Goal: Transaction & Acquisition: Purchase product/service

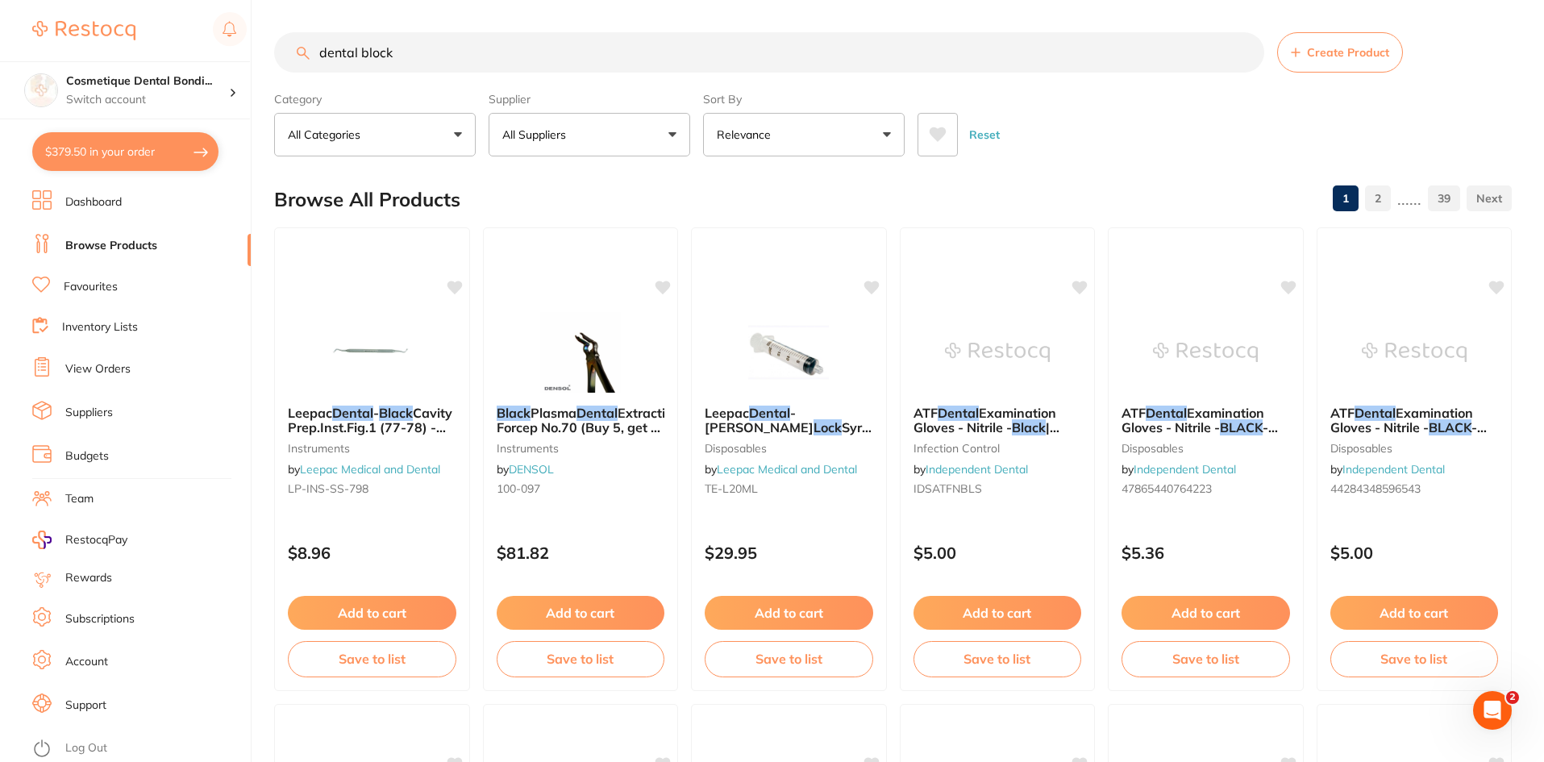
click at [85, 374] on link "View Orders" at bounding box center [97, 369] width 65 height 16
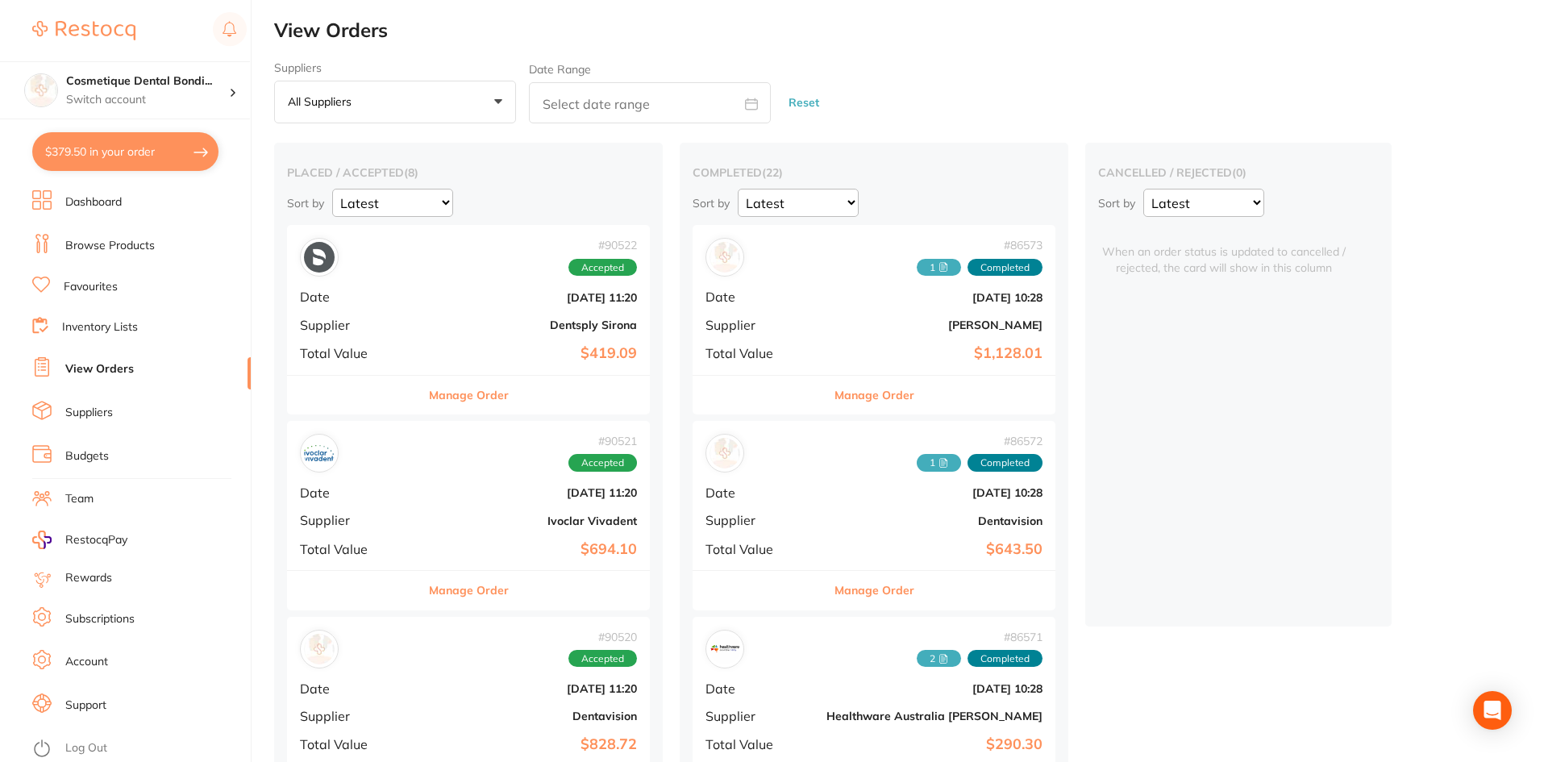
click at [429, 383] on button "Manage Order" at bounding box center [469, 395] width 80 height 39
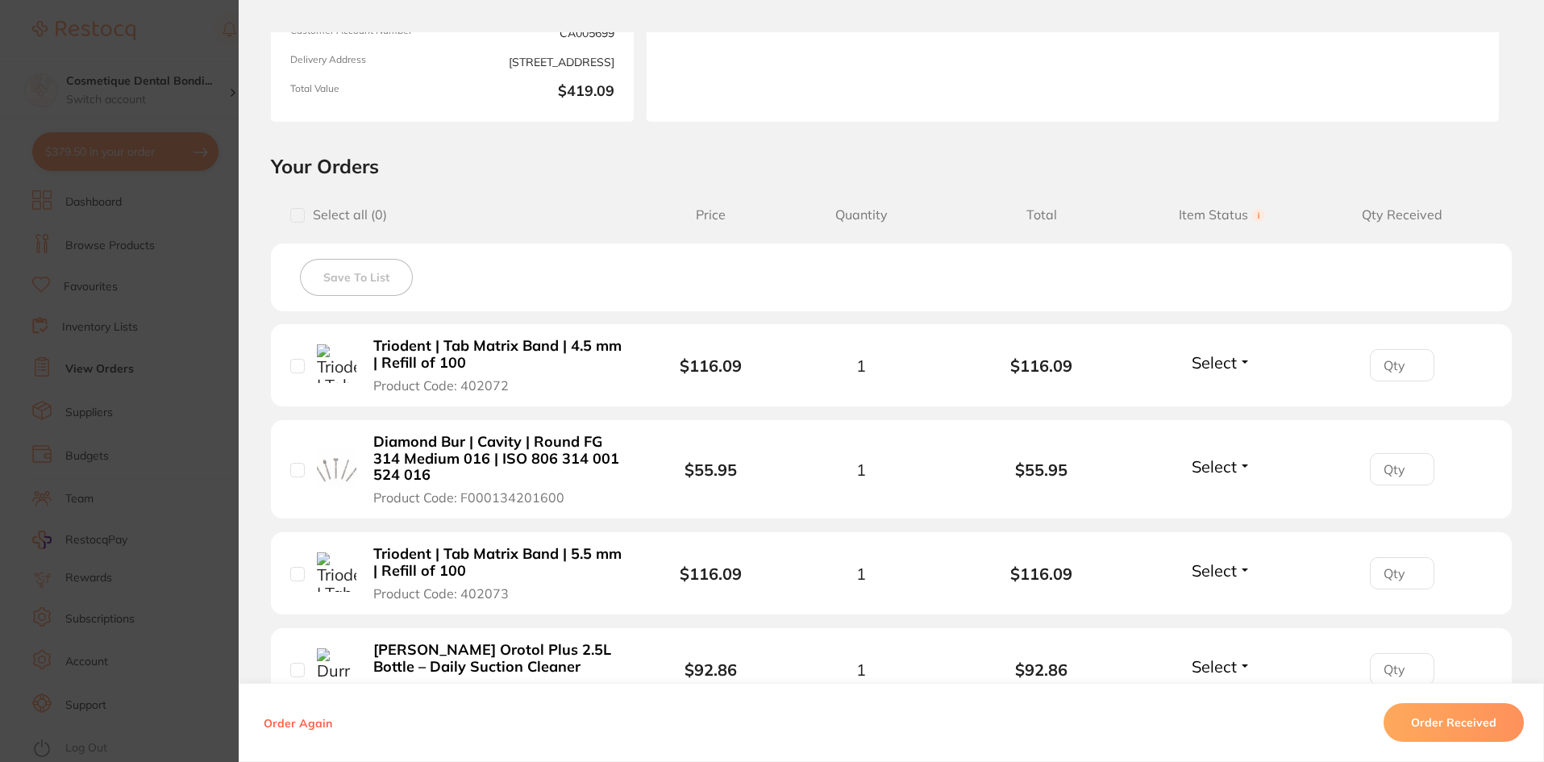
scroll to position [403, 0]
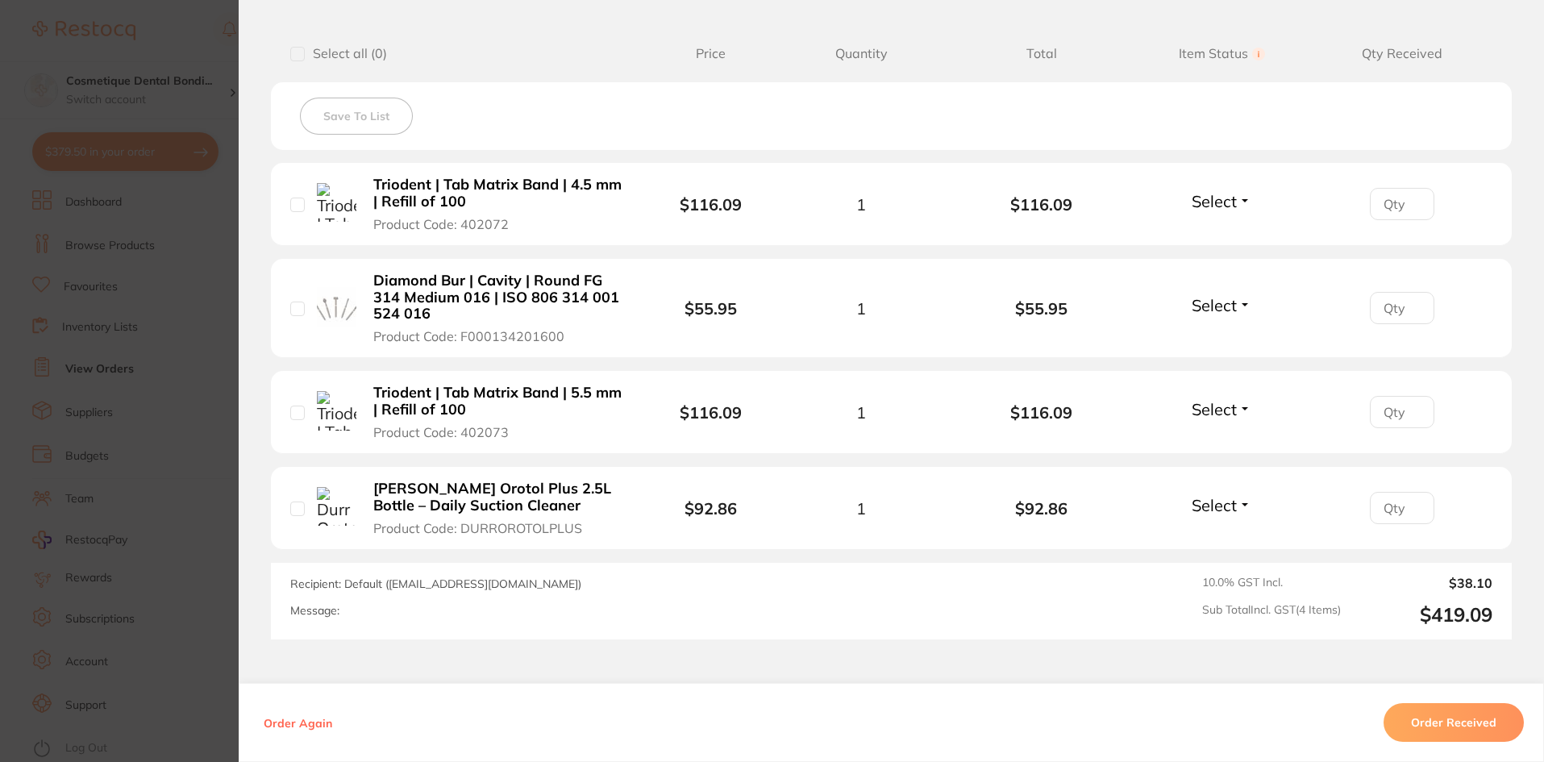
click at [1388, 419] on input "number" at bounding box center [1402, 412] width 64 height 32
type input "1"
click at [1408, 405] on input "1" at bounding box center [1402, 412] width 64 height 32
type input "1"
click at [1408, 198] on input "1" at bounding box center [1402, 204] width 64 height 32
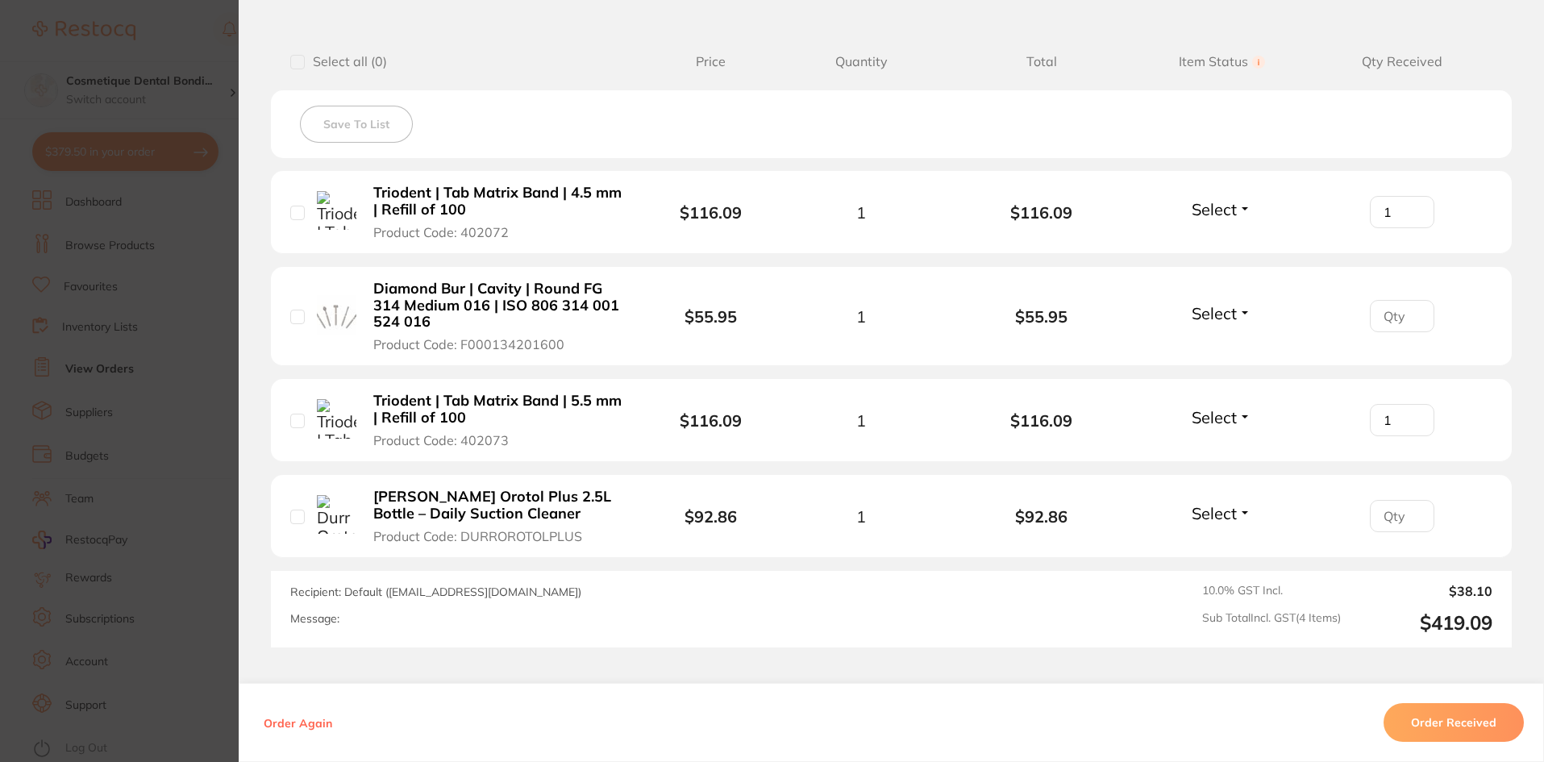
scroll to position [521, 0]
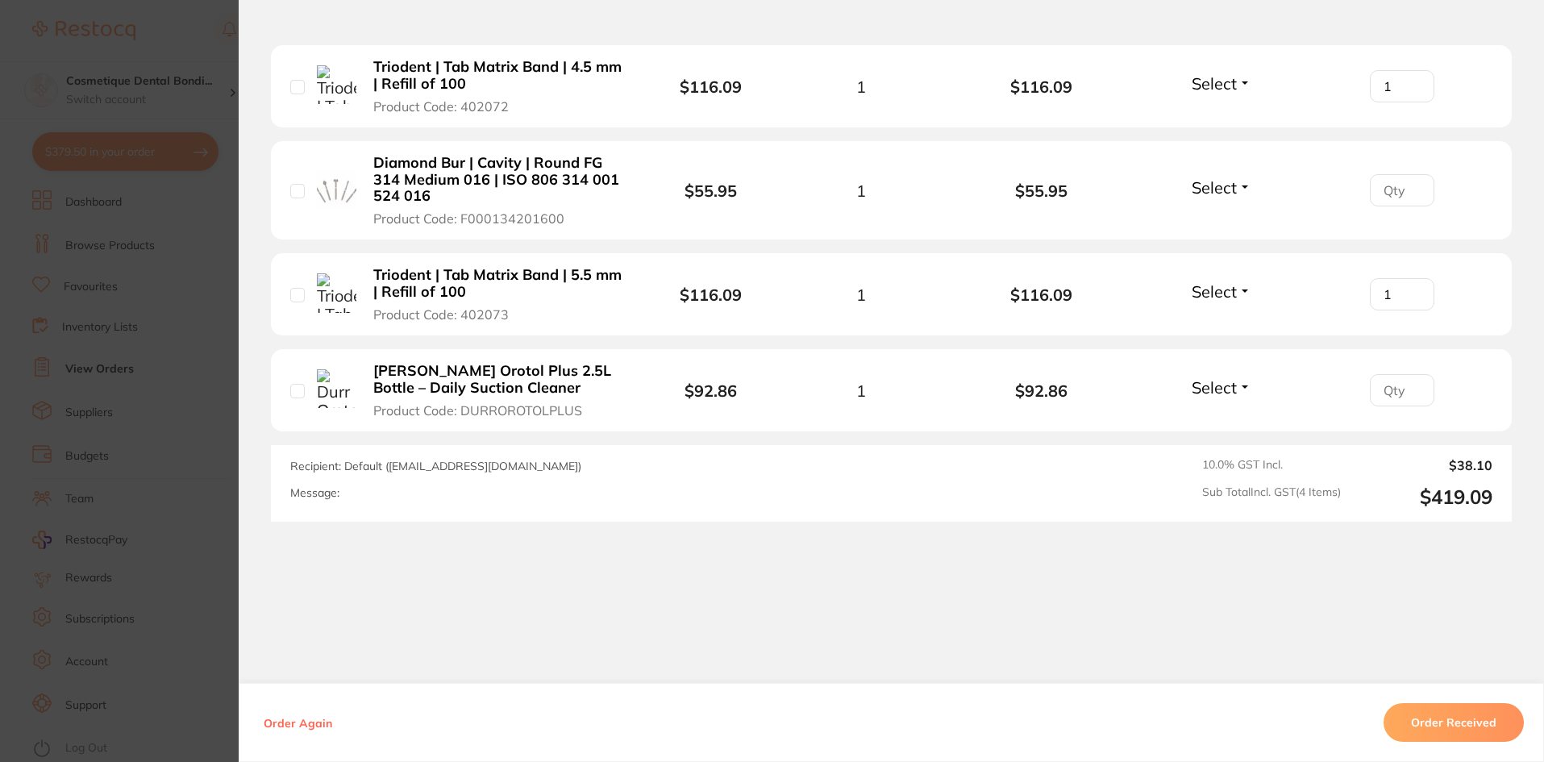
click at [296, 726] on button "Order Again" at bounding box center [298, 722] width 78 height 15
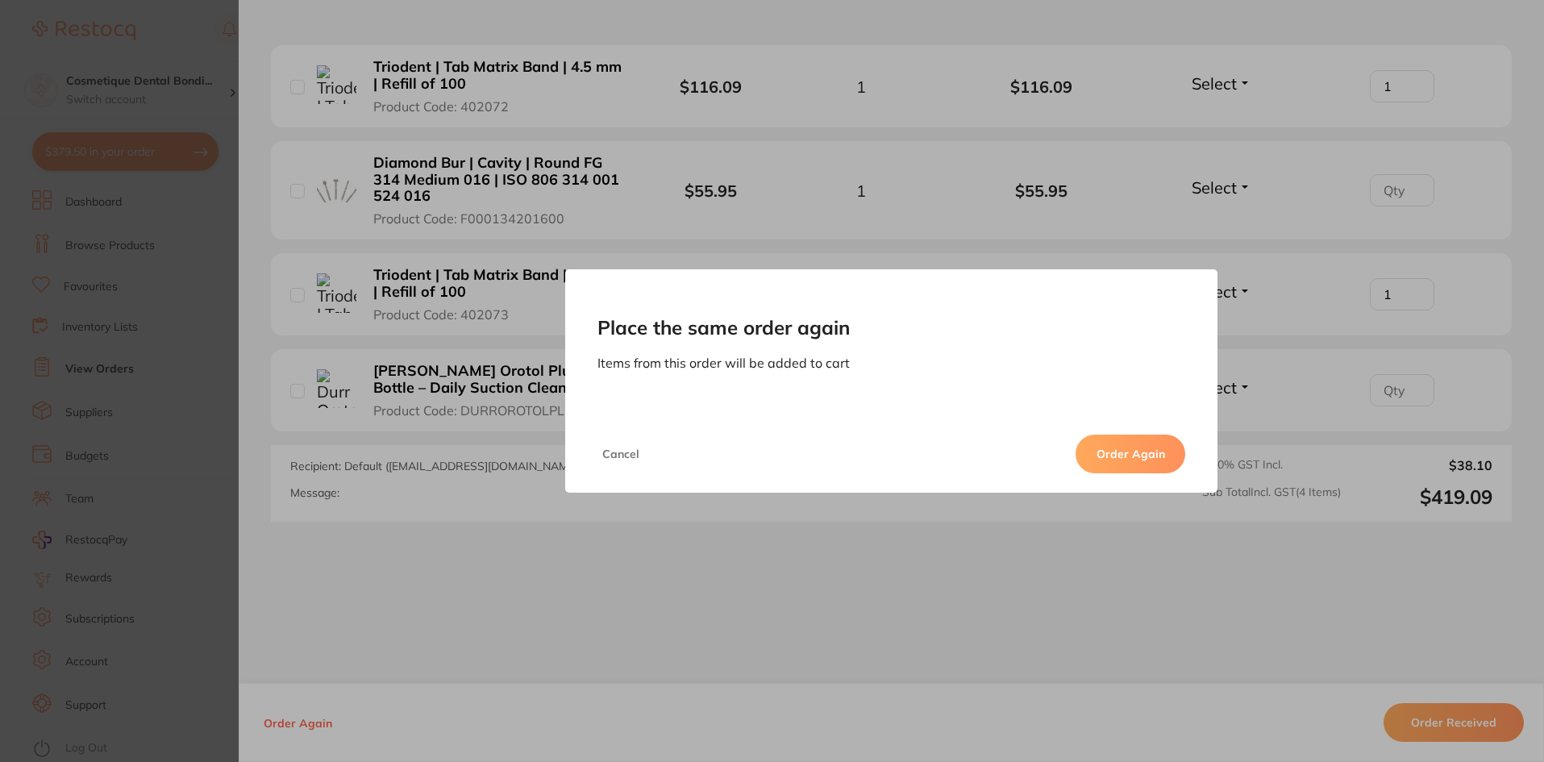
click at [1145, 466] on button "Order Again" at bounding box center [1130, 454] width 110 height 39
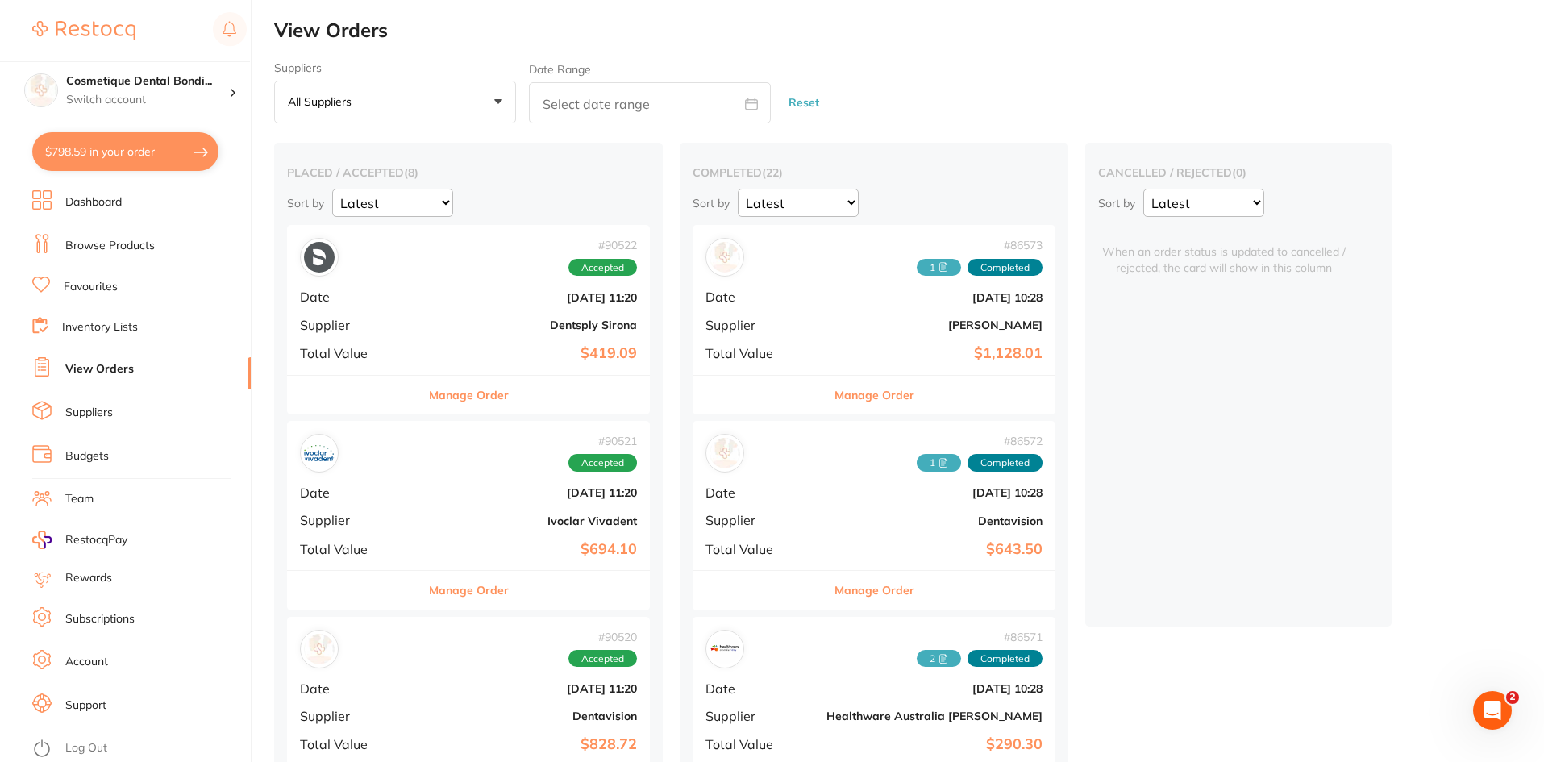
click at [133, 144] on button "$798.59 in your order" at bounding box center [125, 151] width 186 height 39
checkbox input "true"
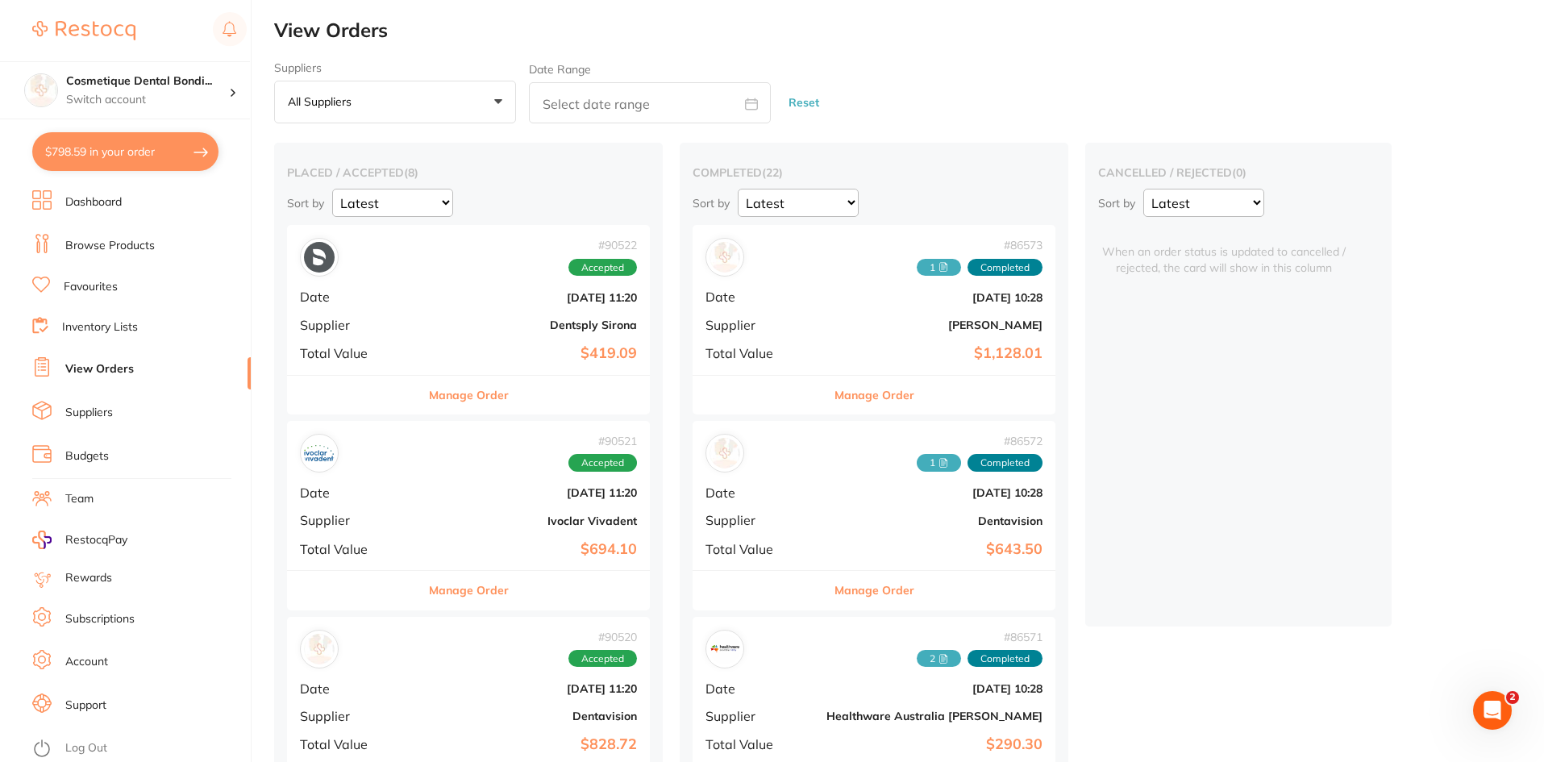
checkbox input "true"
checkbox input "false"
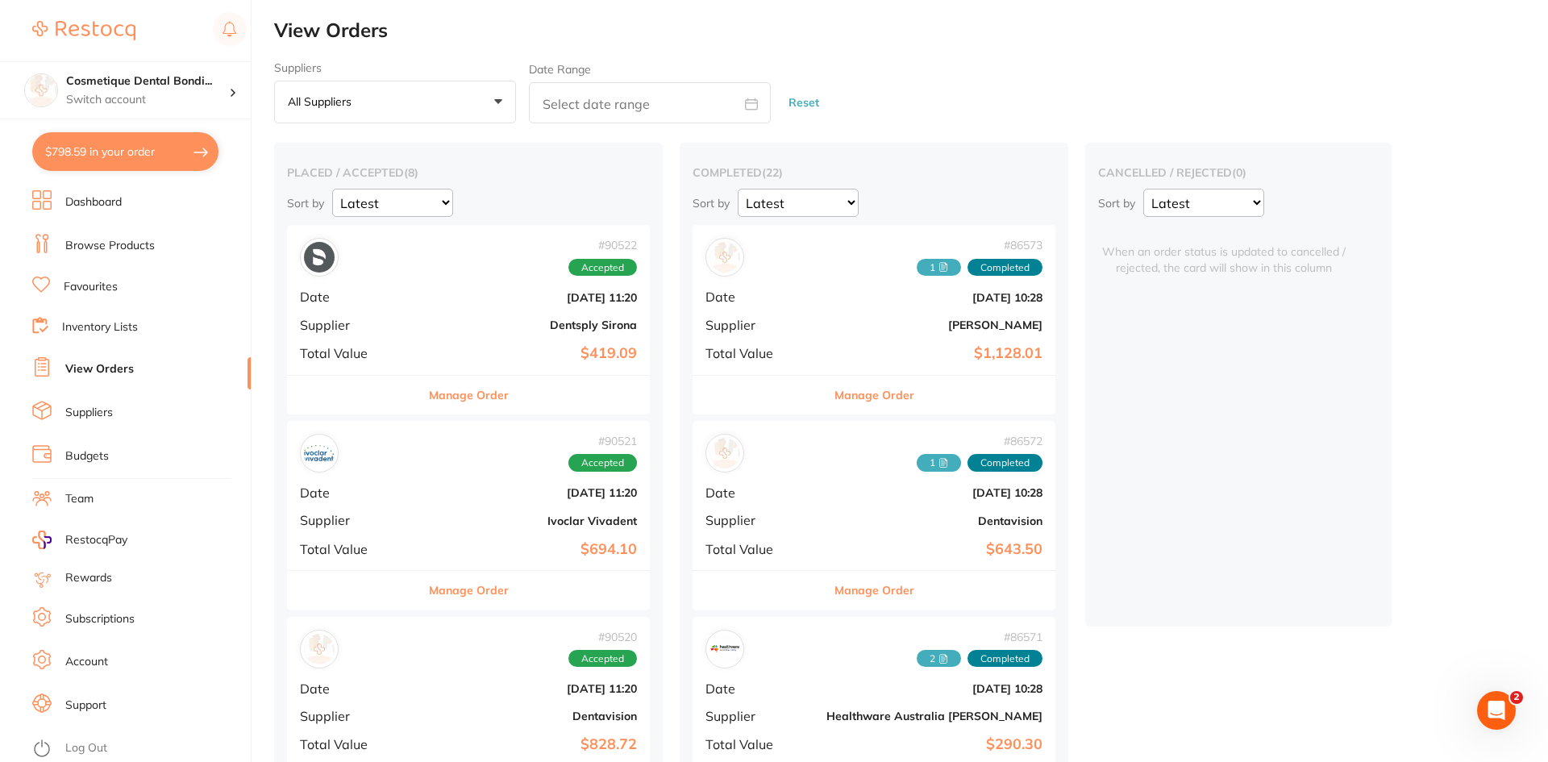
checkbox input "true"
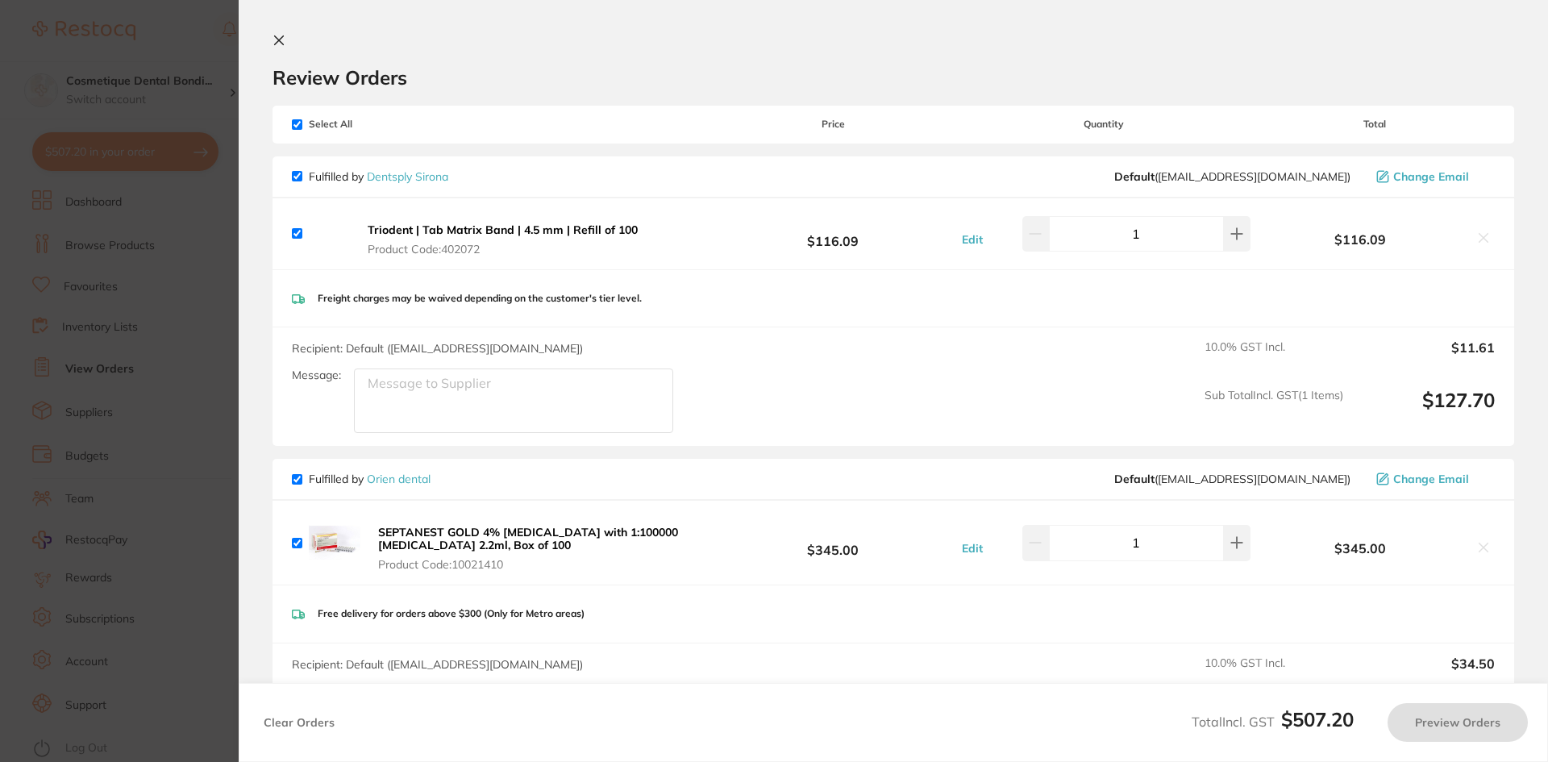
checkbox input "true"
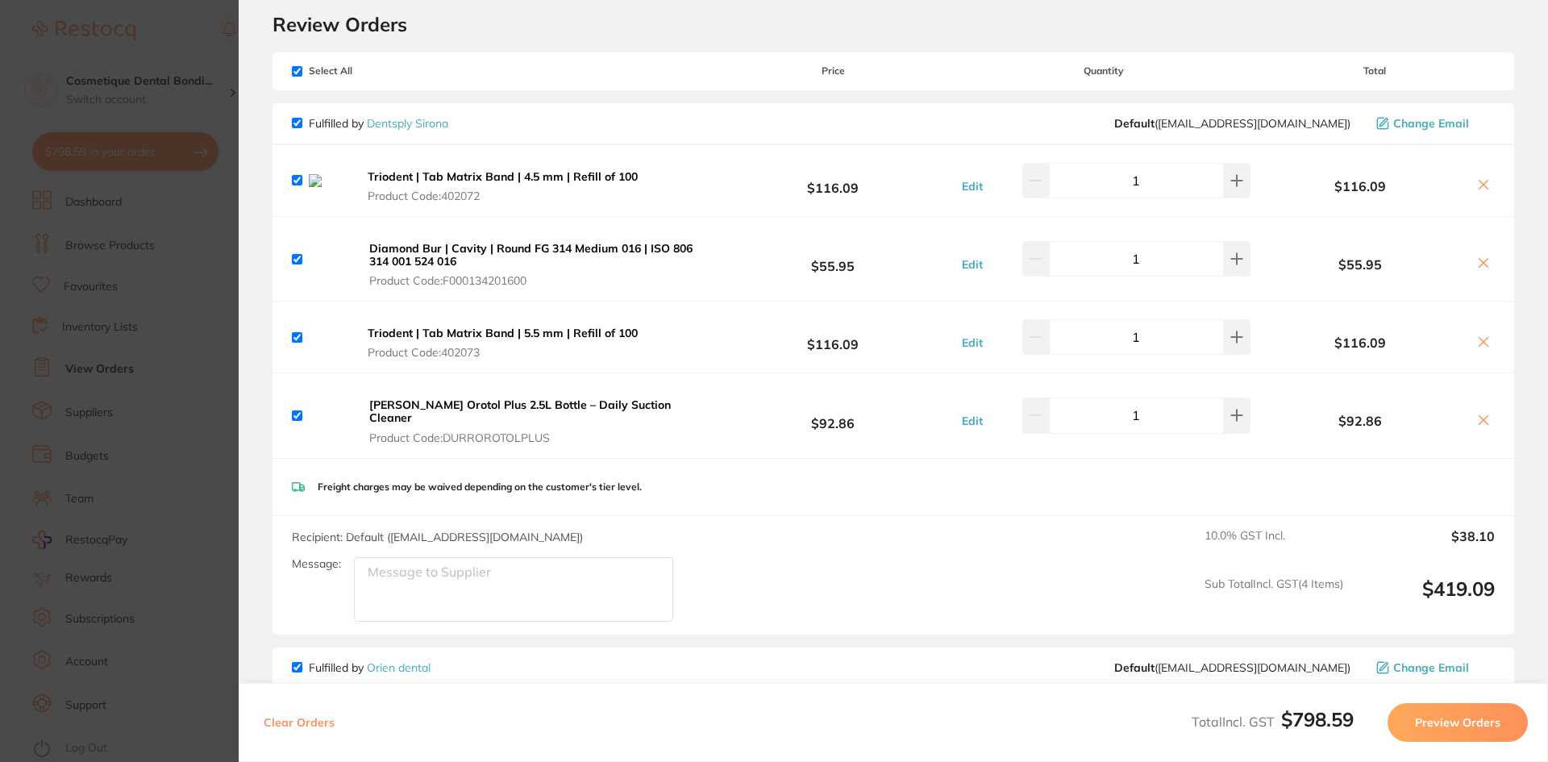
scroll to position [81, 0]
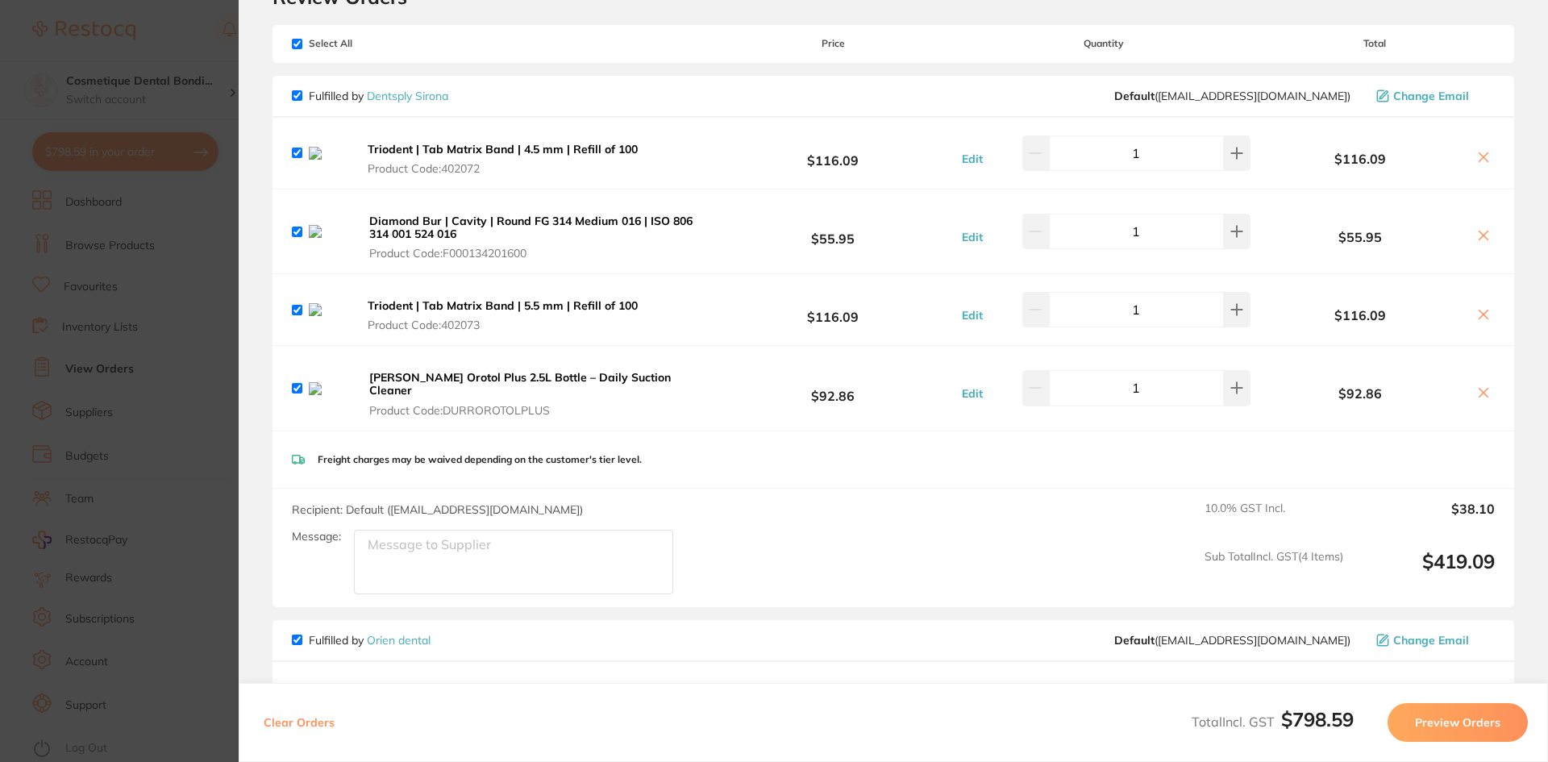
click at [1478, 233] on icon at bounding box center [1483, 235] width 13 height 13
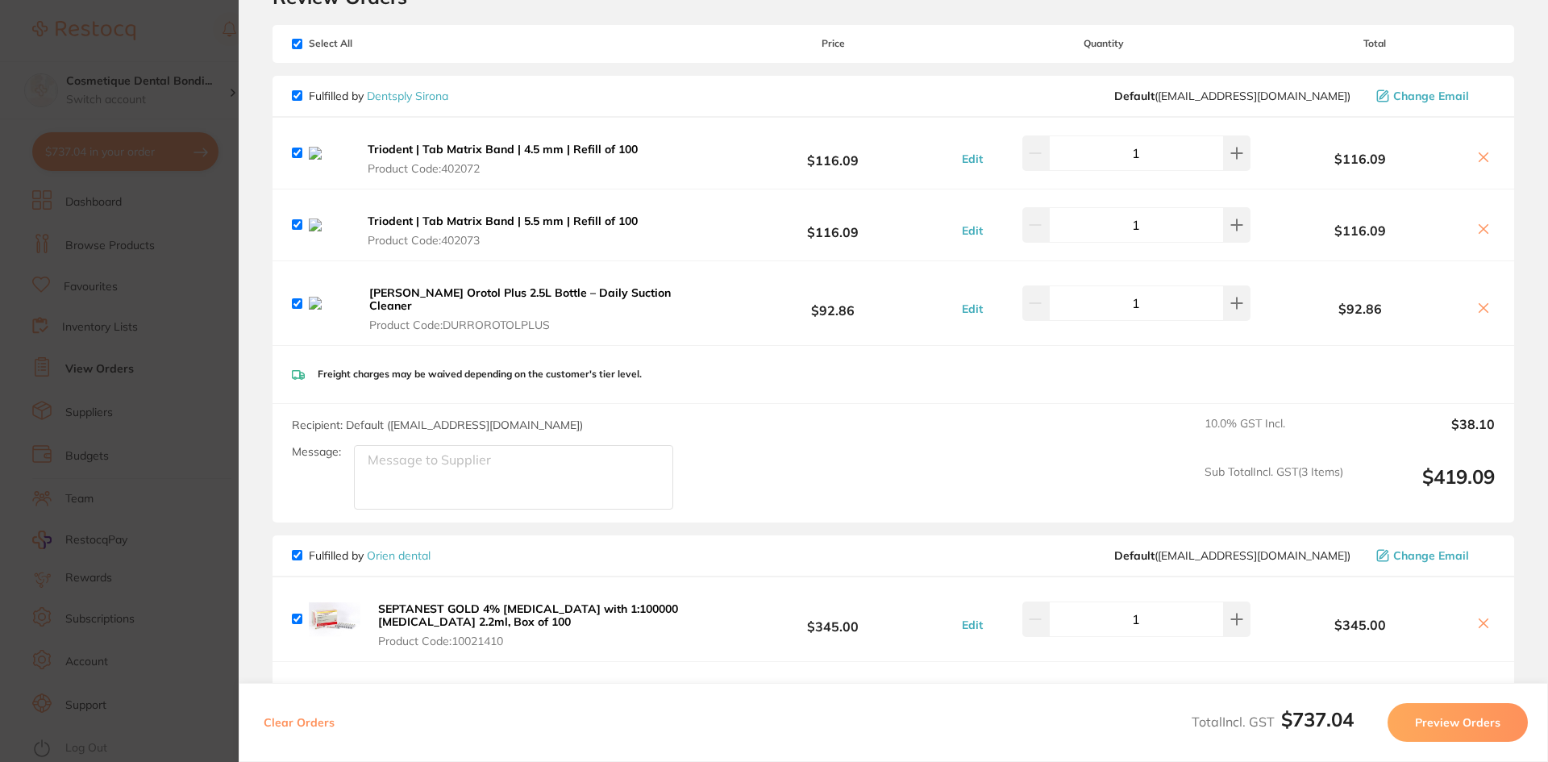
drag, startPoint x: 1480, startPoint y: 300, endPoint x: 1472, endPoint y: 305, distance: 9.4
click at [1481, 303] on icon at bounding box center [1483, 307] width 9 height 9
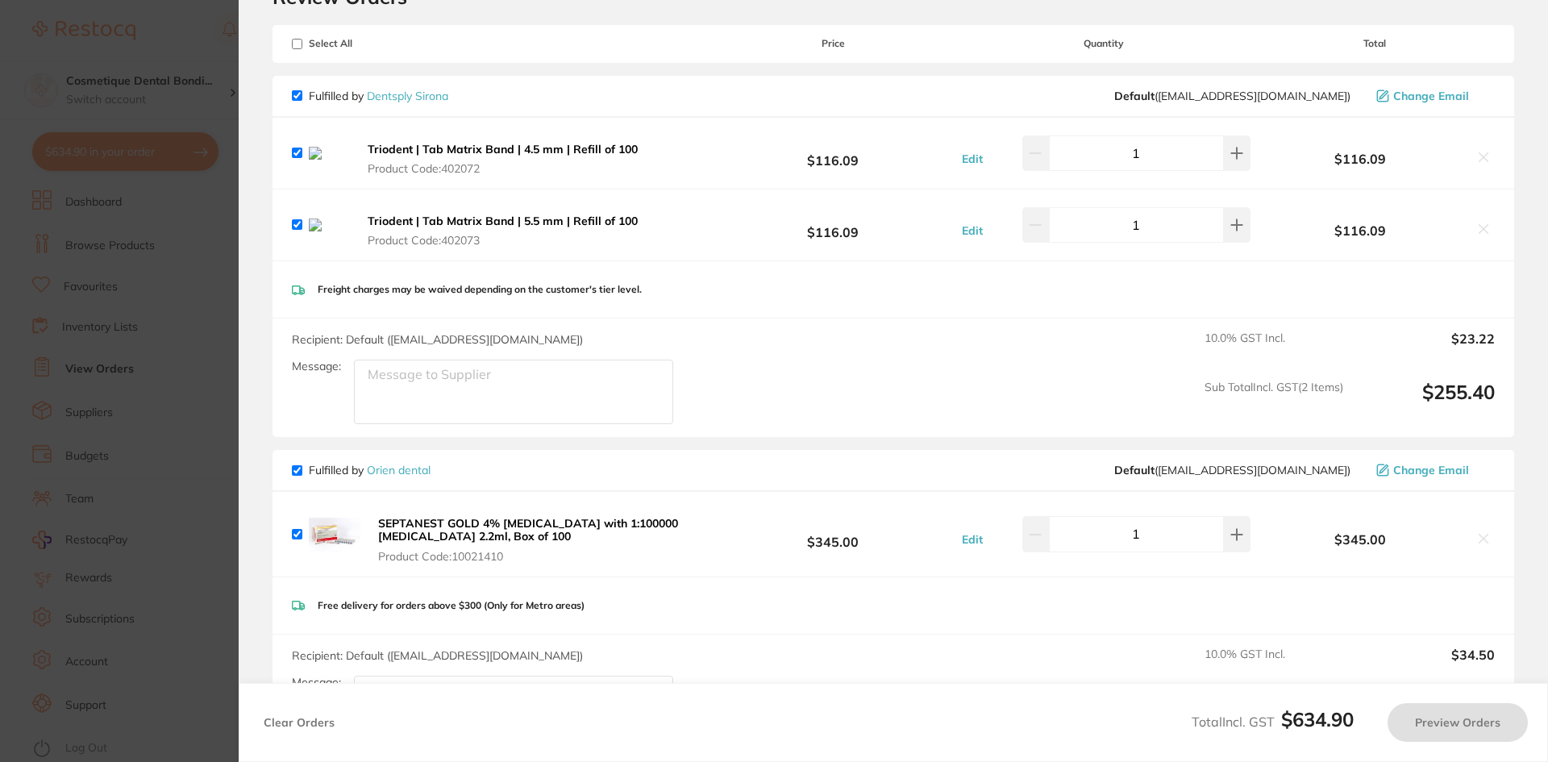
checkbox input "true"
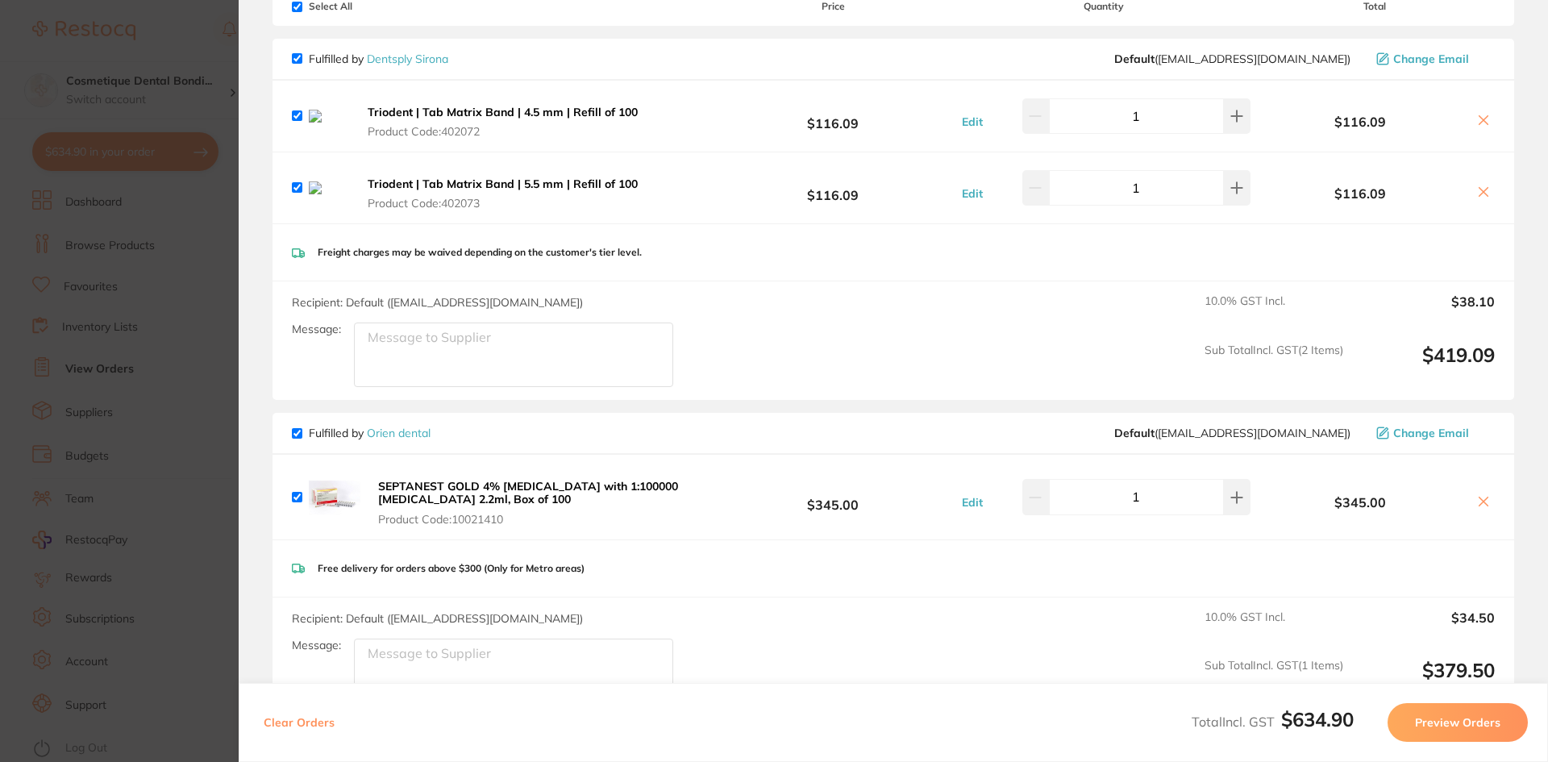
scroll to position [0, 0]
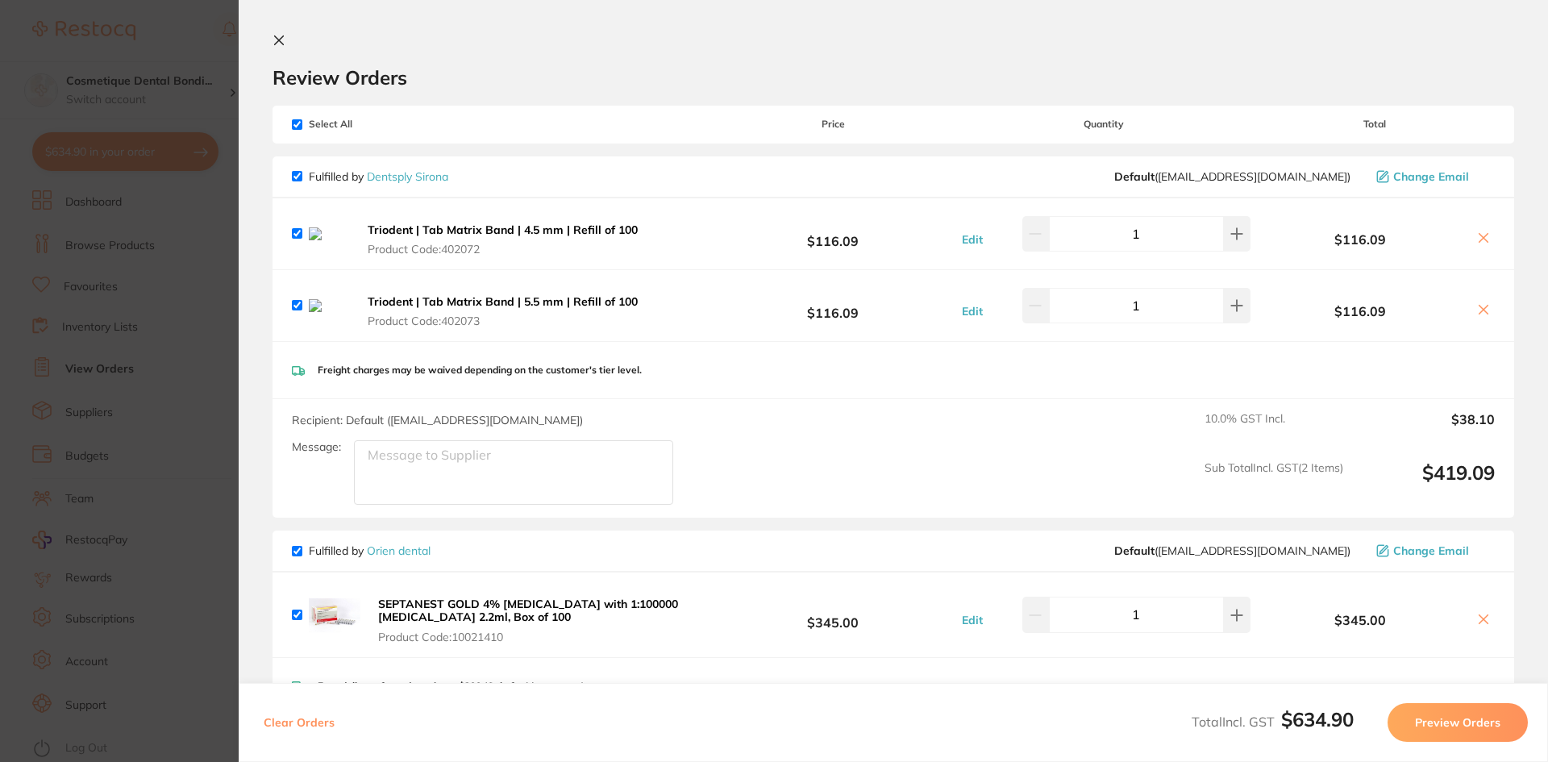
click at [139, 143] on section "Update RRP Set your pre negotiated price for this item. Item Agreed RRP (excl. …" at bounding box center [774, 381] width 1548 height 762
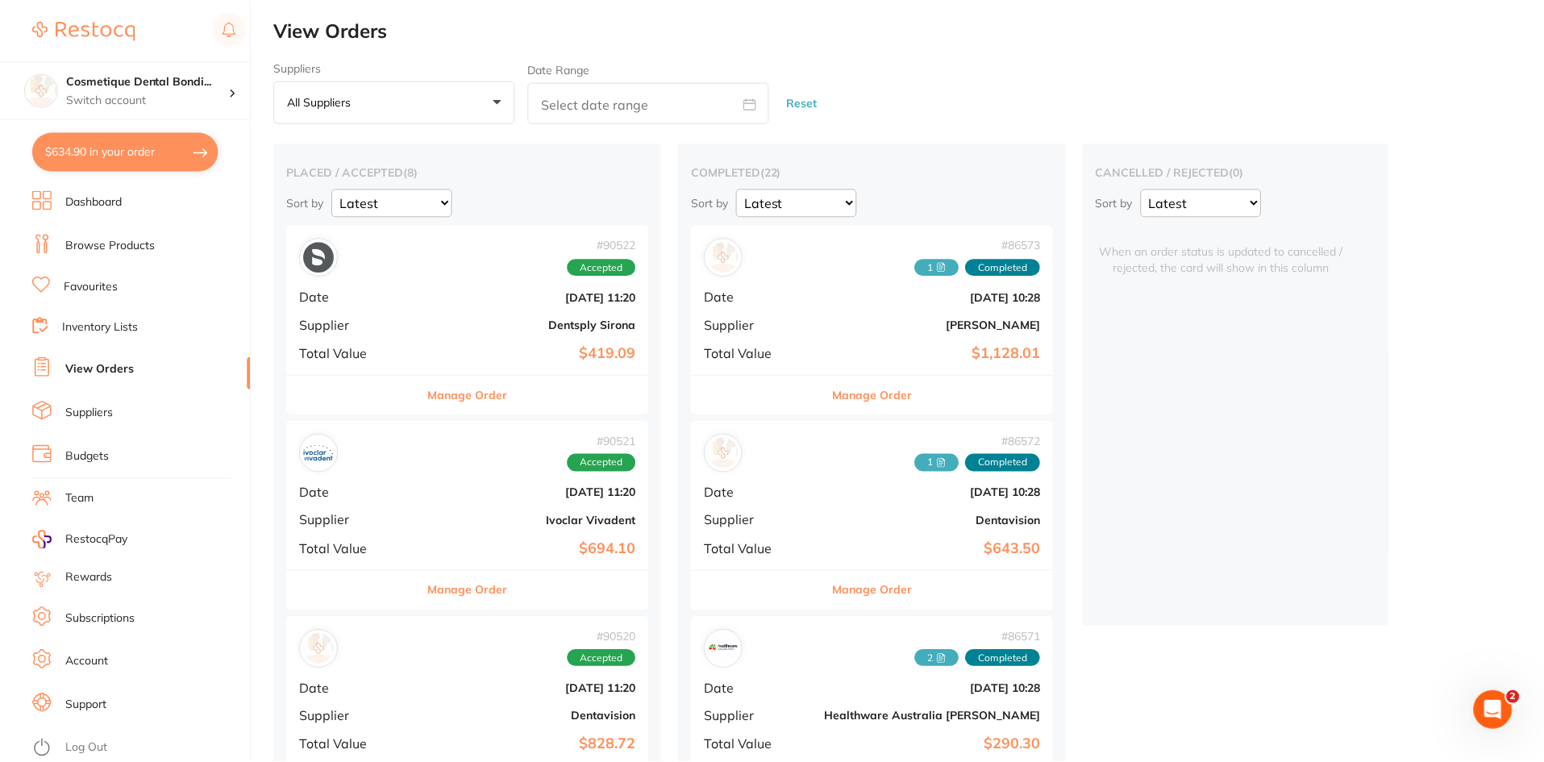
scroll to position [1, 0]
click at [101, 383] on ul "Dashboard Browse Products Favourites Inventory Lists View Orders Suppliers Budg…" at bounding box center [141, 476] width 218 height 572
click at [109, 376] on link "View Orders" at bounding box center [99, 369] width 69 height 16
click at [127, 365] on link "View Orders" at bounding box center [99, 369] width 69 height 16
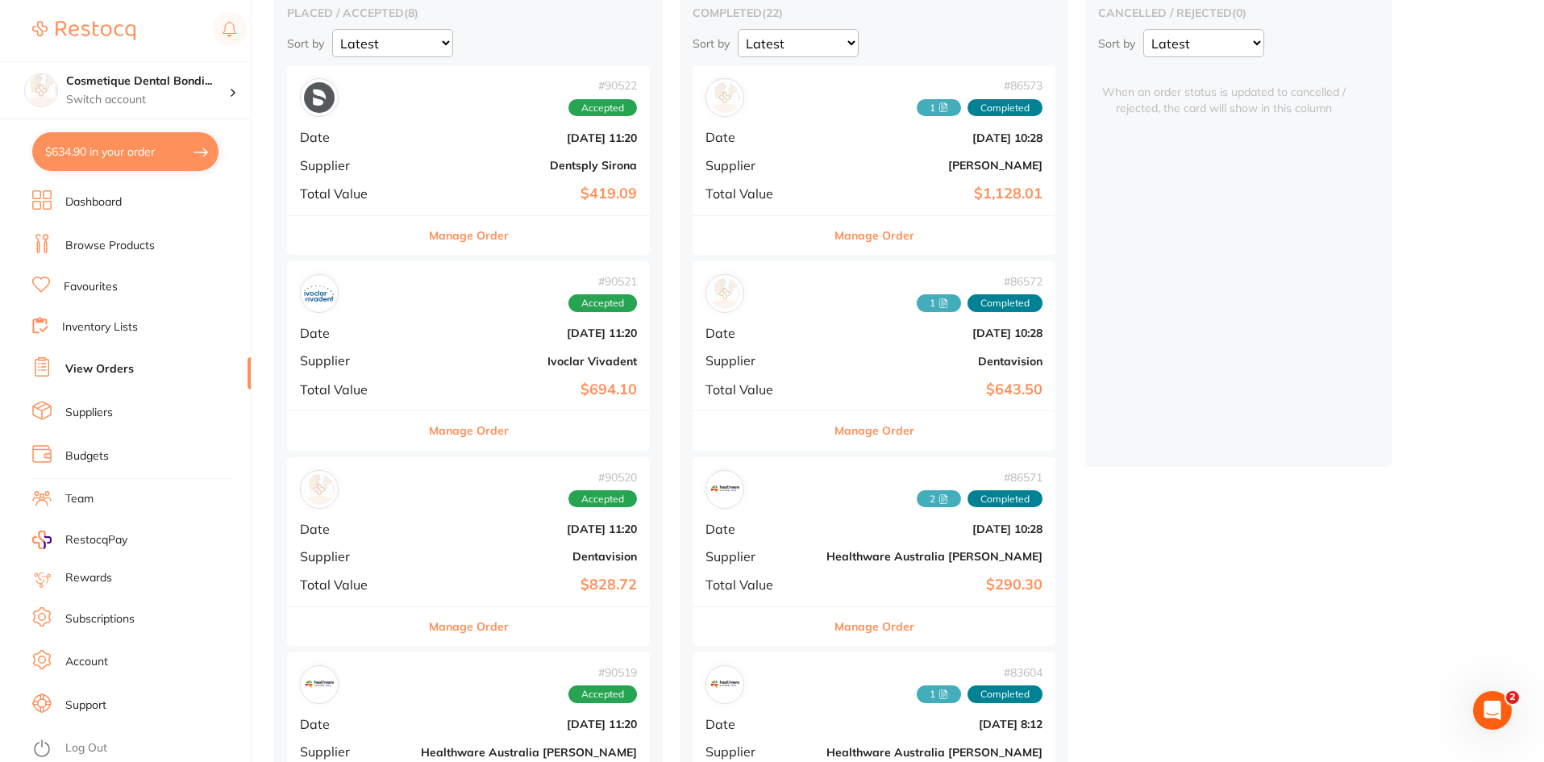
scroll to position [161, 0]
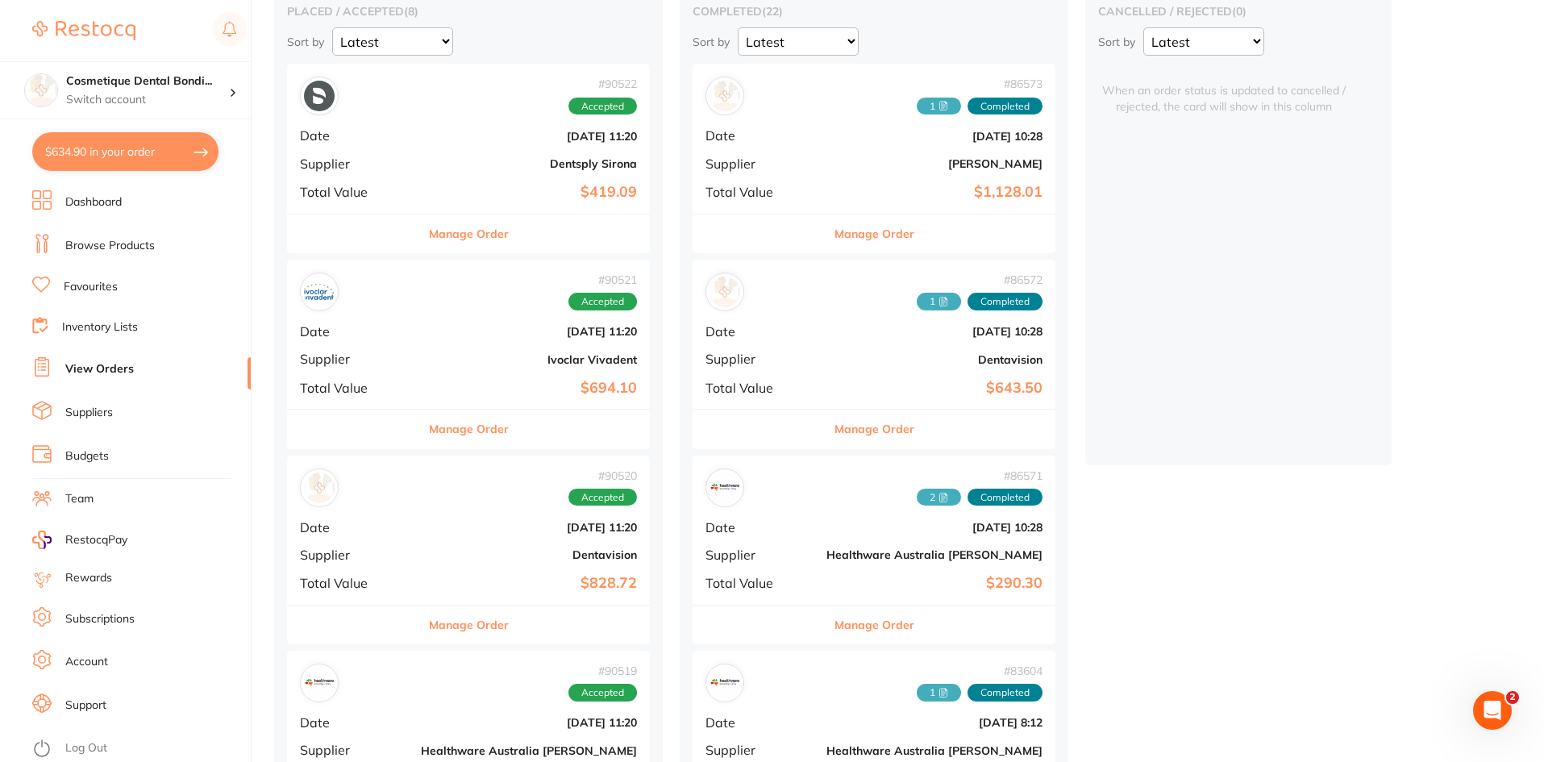
click at [462, 549] on b "Dentavision" at bounding box center [529, 554] width 216 height 13
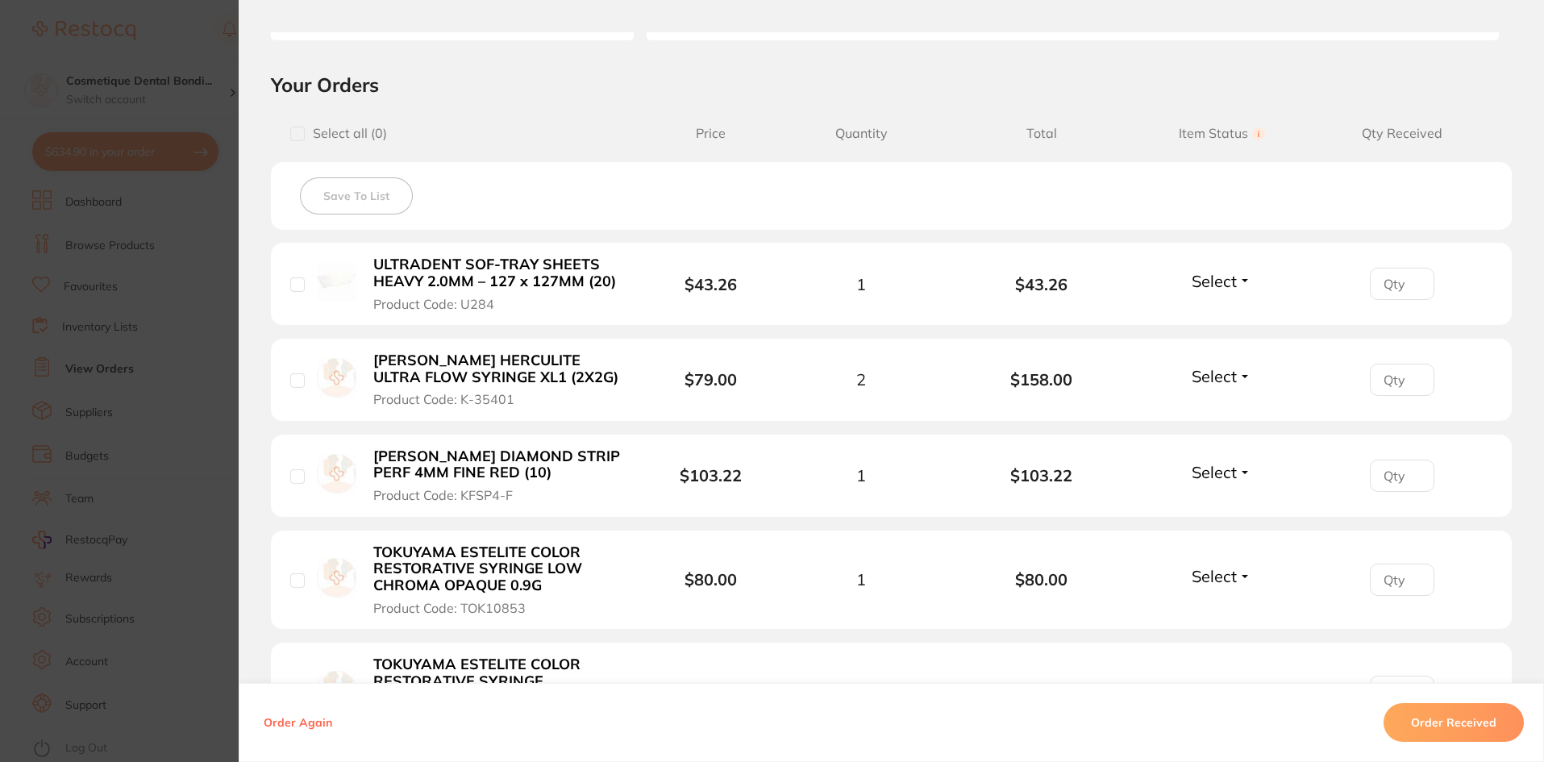
scroll to position [403, 0]
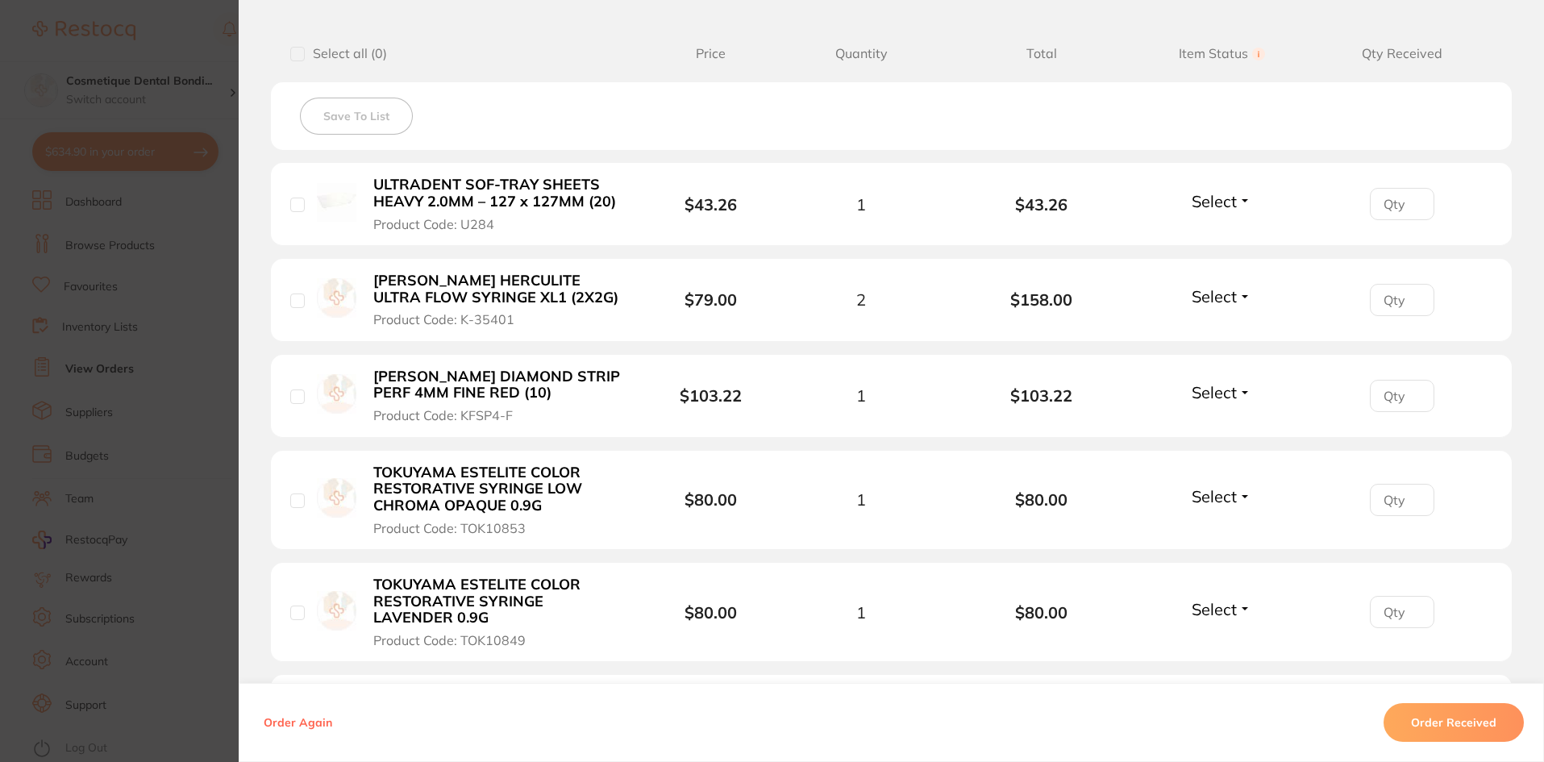
click at [663, 393] on span "$103.22" at bounding box center [711, 395] width 120 height 19
drag, startPoint x: 291, startPoint y: 394, endPoint x: 320, endPoint y: 402, distance: 30.1
click at [297, 398] on input "checkbox" at bounding box center [297, 396] width 15 height 15
checkbox input "true"
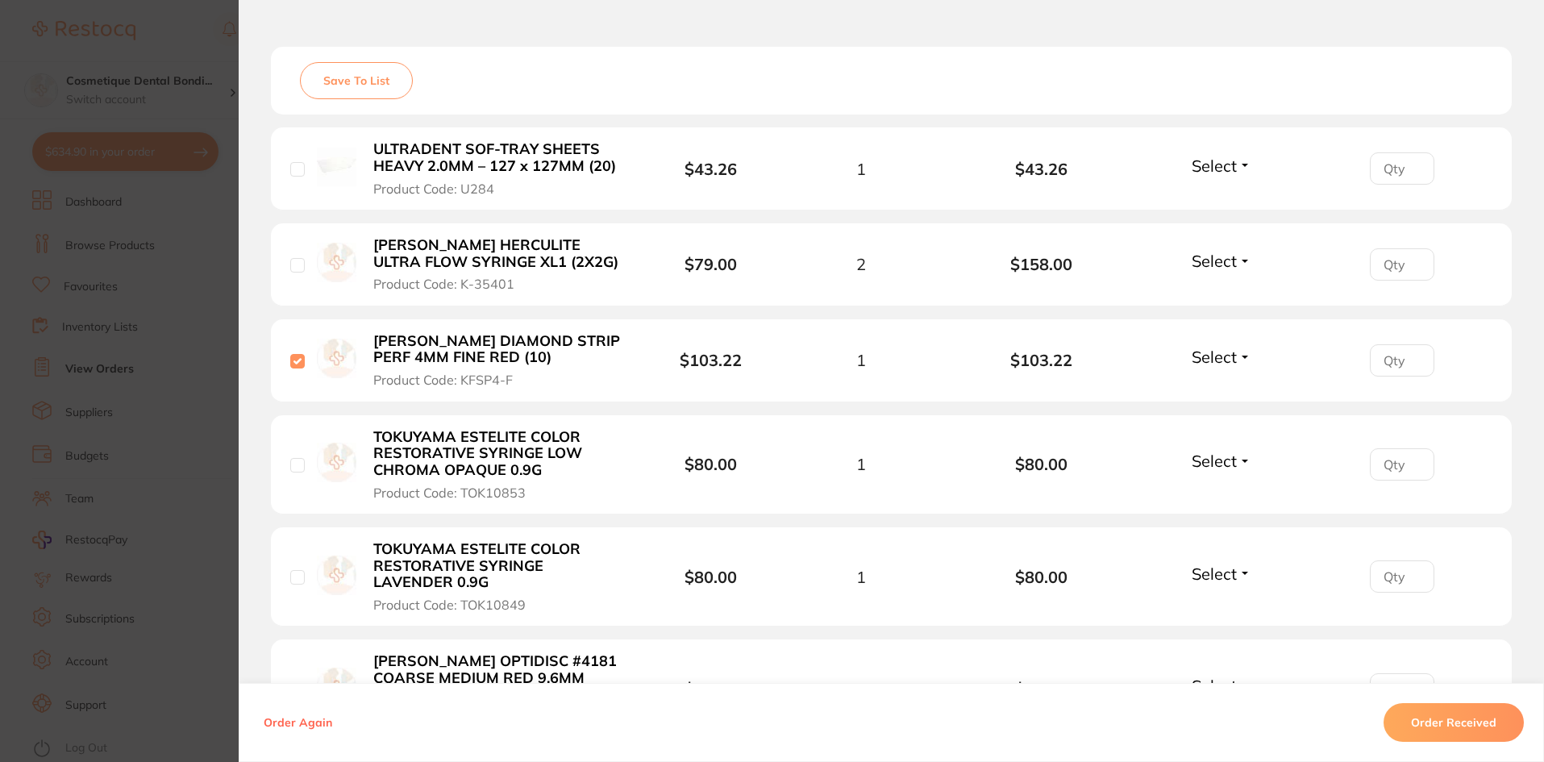
scroll to position [35, 0]
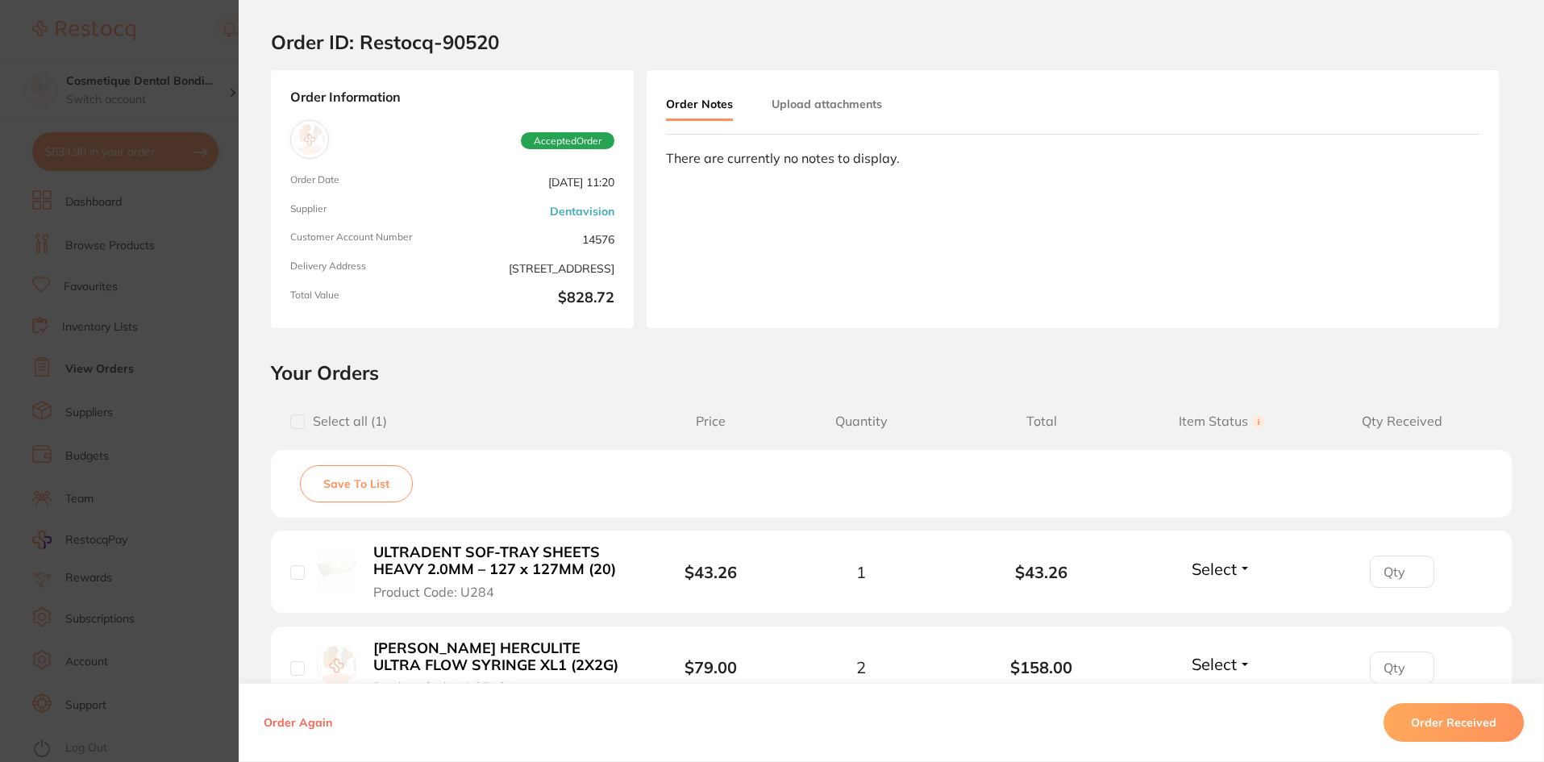
click at [377, 489] on button "Save To List" at bounding box center [356, 483] width 113 height 37
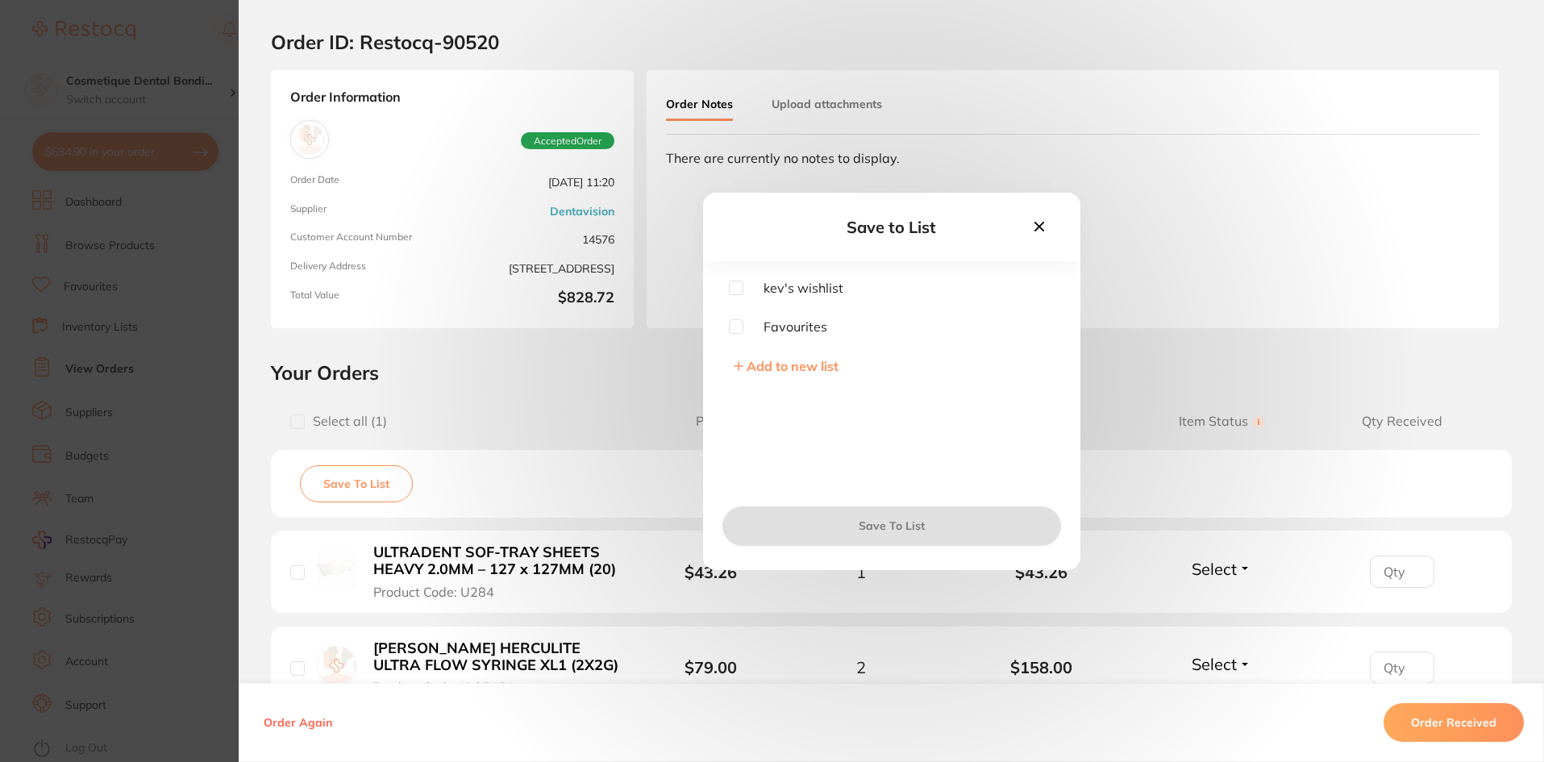
click at [804, 319] on span "Favourites" at bounding box center [785, 326] width 84 height 15
click at [722, 327] on div "kev's wishlist Favourites Add to new list" at bounding box center [891, 385] width 377 height 209
click at [731, 326] on input "checkbox" at bounding box center [736, 326] width 15 height 15
checkbox input "true"
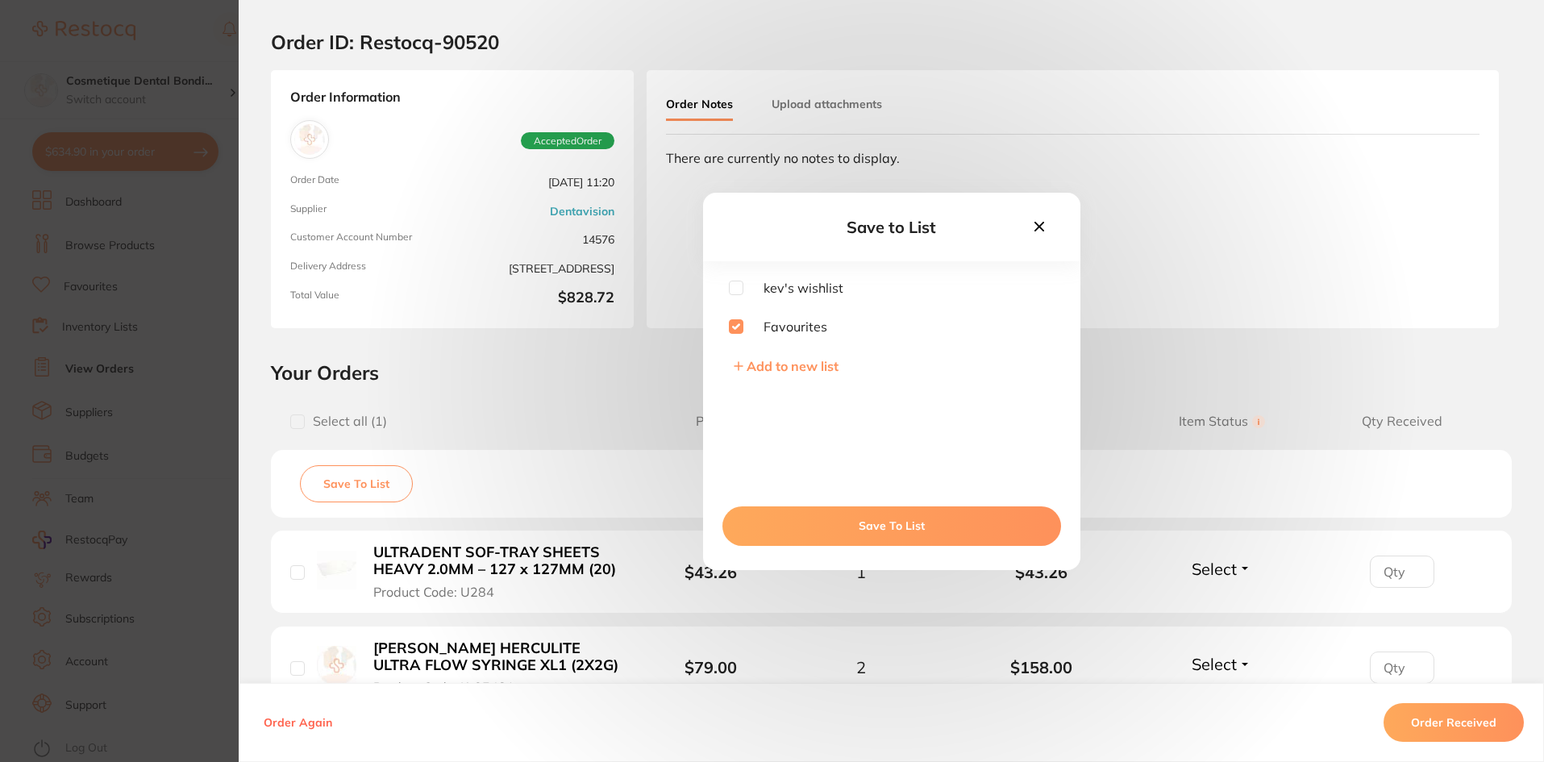
click at [932, 517] on button "Save To List" at bounding box center [891, 525] width 339 height 39
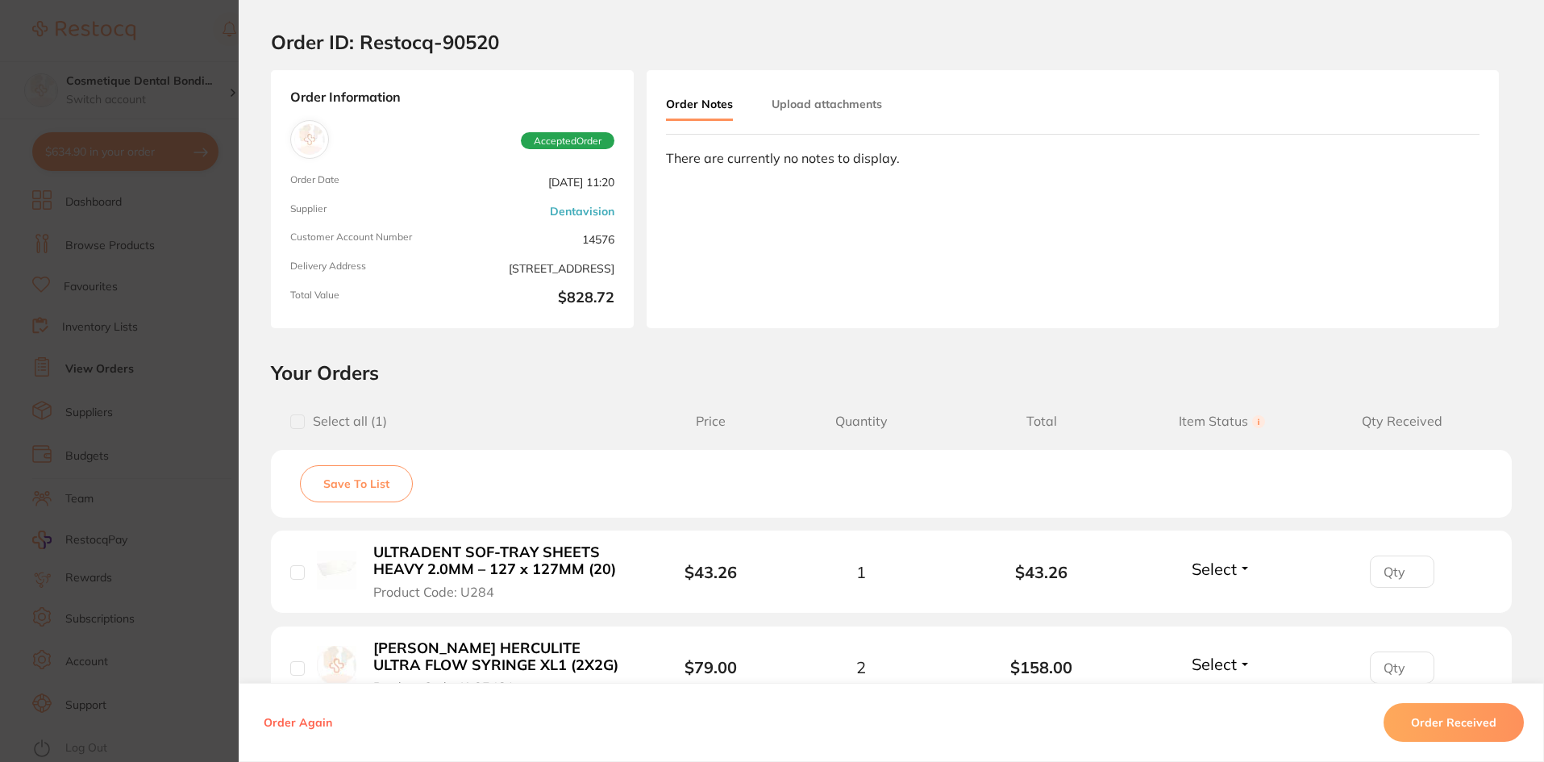
click at [310, 421] on span "Select all ( 1 )" at bounding box center [346, 421] width 82 height 15
click at [298, 422] on input "checkbox" at bounding box center [297, 421] width 15 height 15
checkbox input "true"
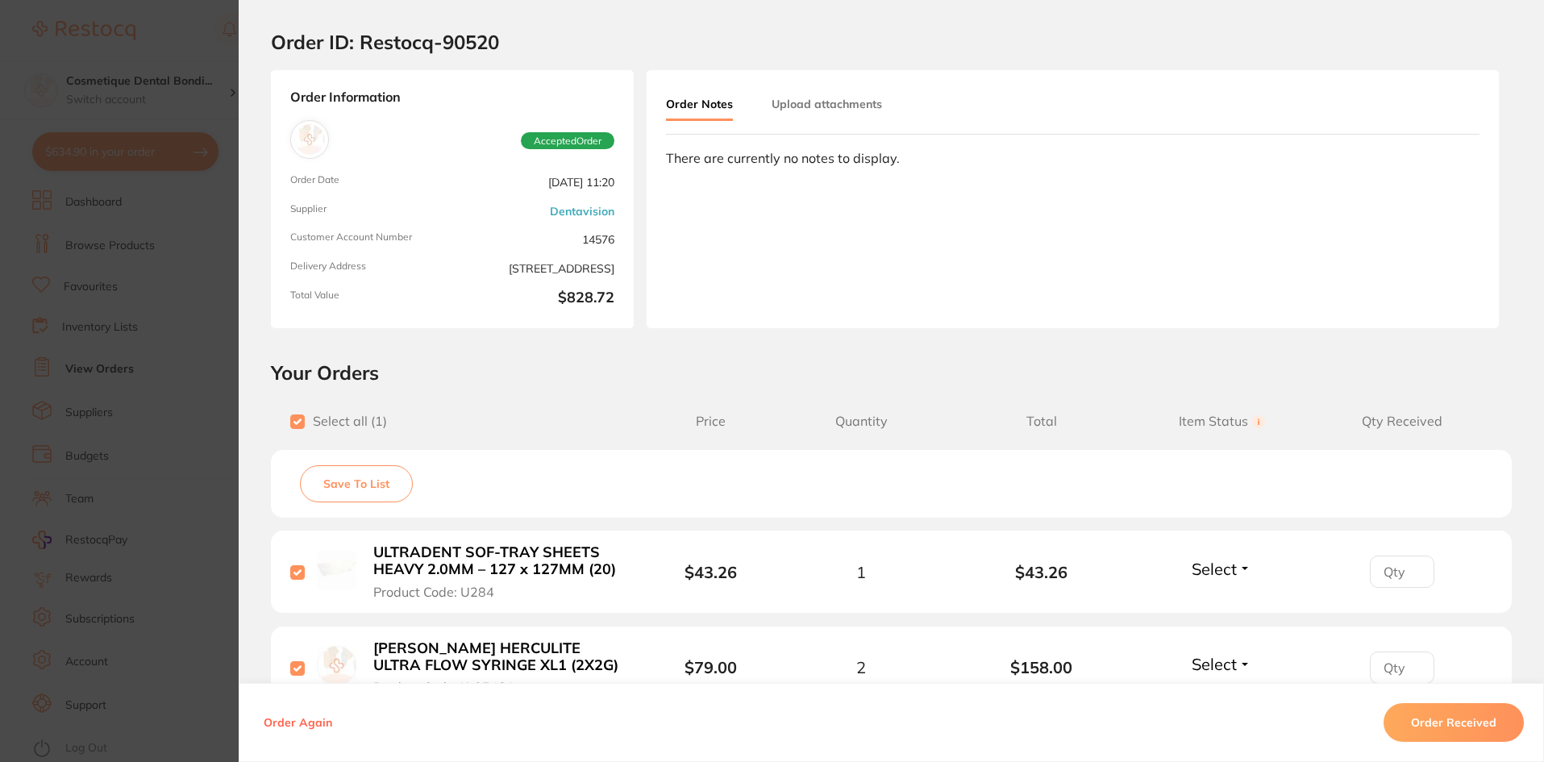
checkbox input "true"
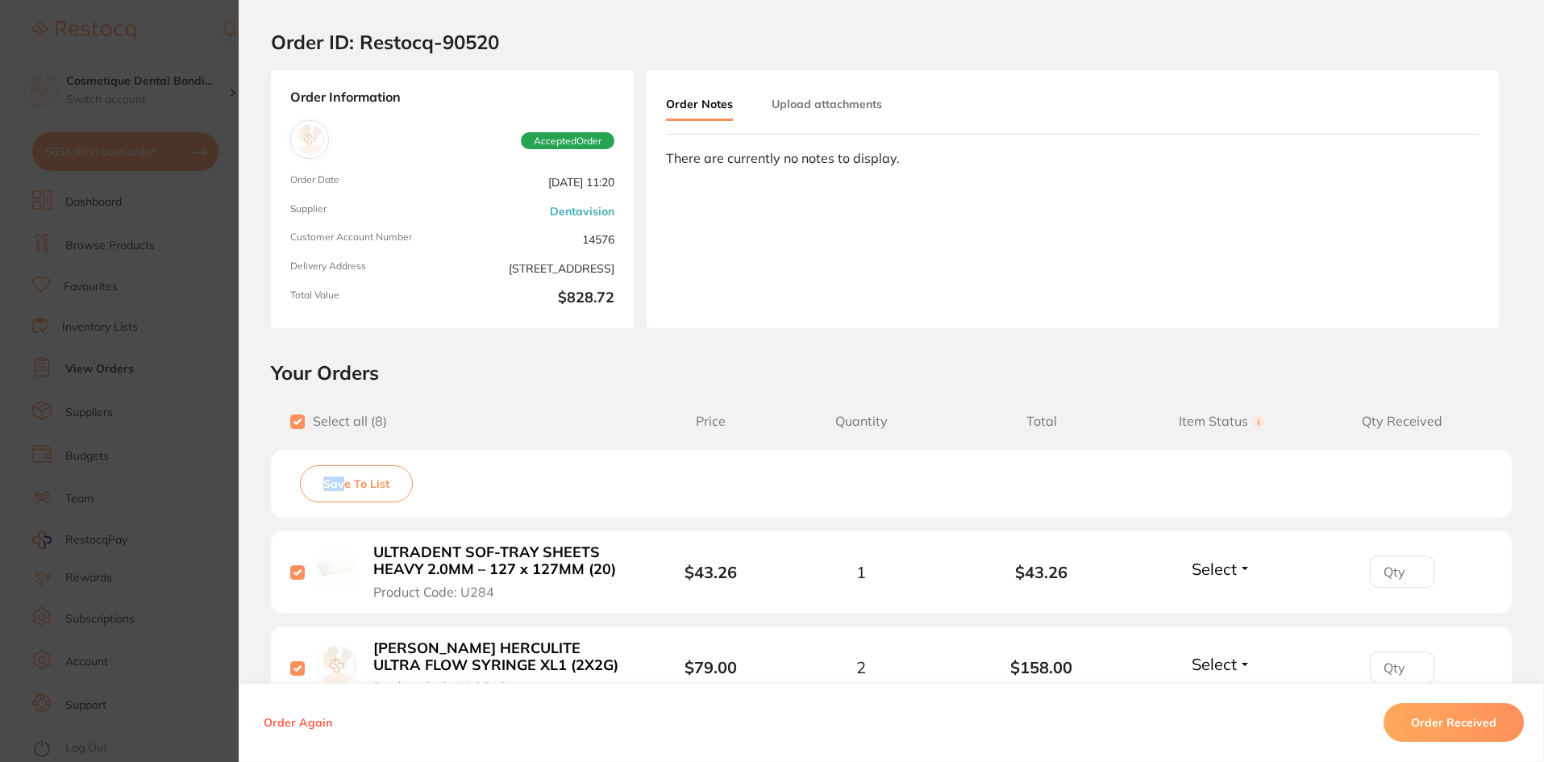
click at [339, 466] on div "Save To List" at bounding box center [891, 484] width 1241 height 68
click at [360, 484] on button "Save To List" at bounding box center [356, 483] width 113 height 37
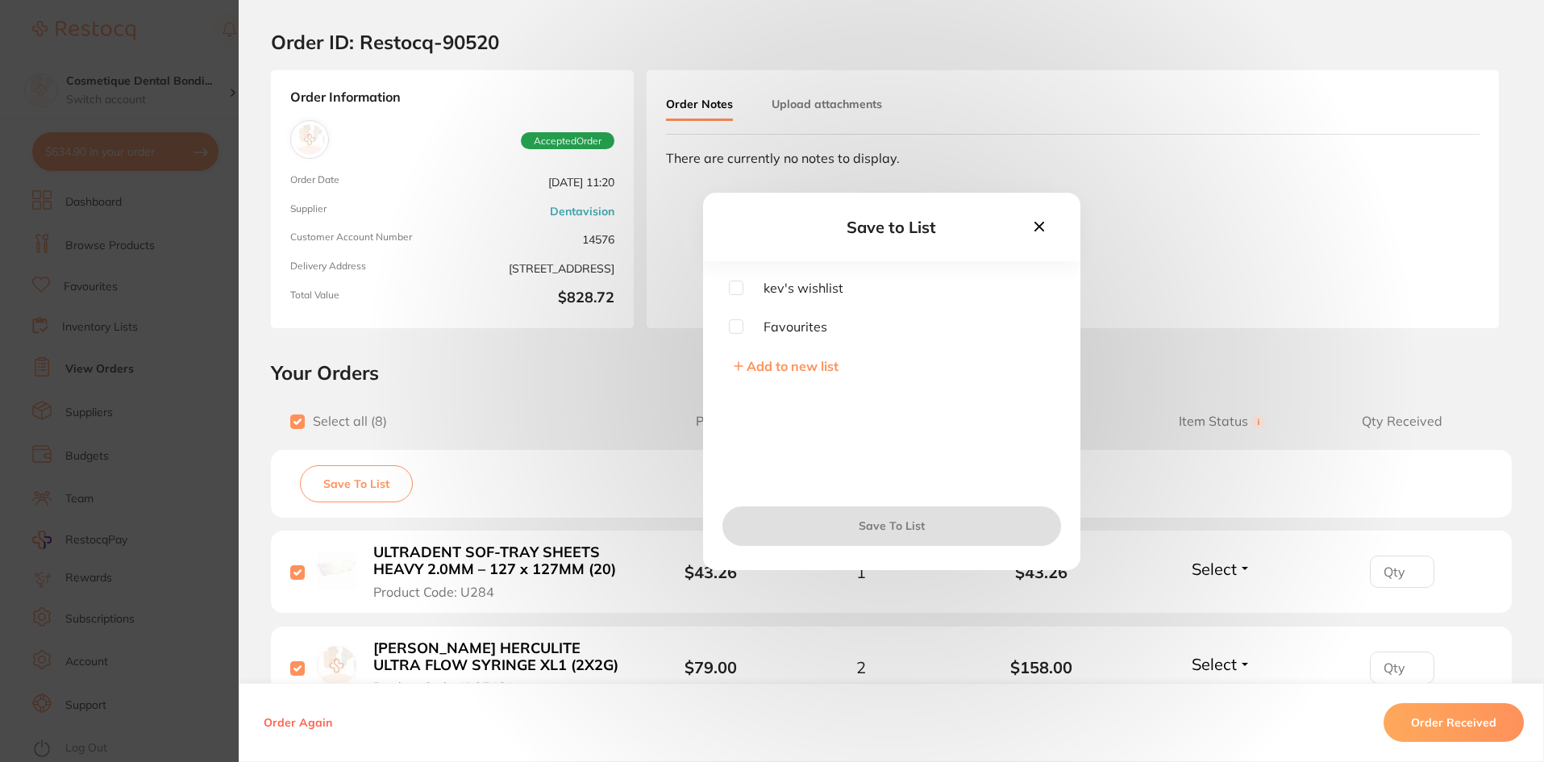
click at [772, 336] on div "kev's wishlist Favourites Add to new list" at bounding box center [891, 385] width 377 height 209
click at [767, 319] on span "Favourites" at bounding box center [785, 326] width 84 height 15
click at [731, 330] on input "checkbox" at bounding box center [736, 326] width 15 height 15
checkbox input "true"
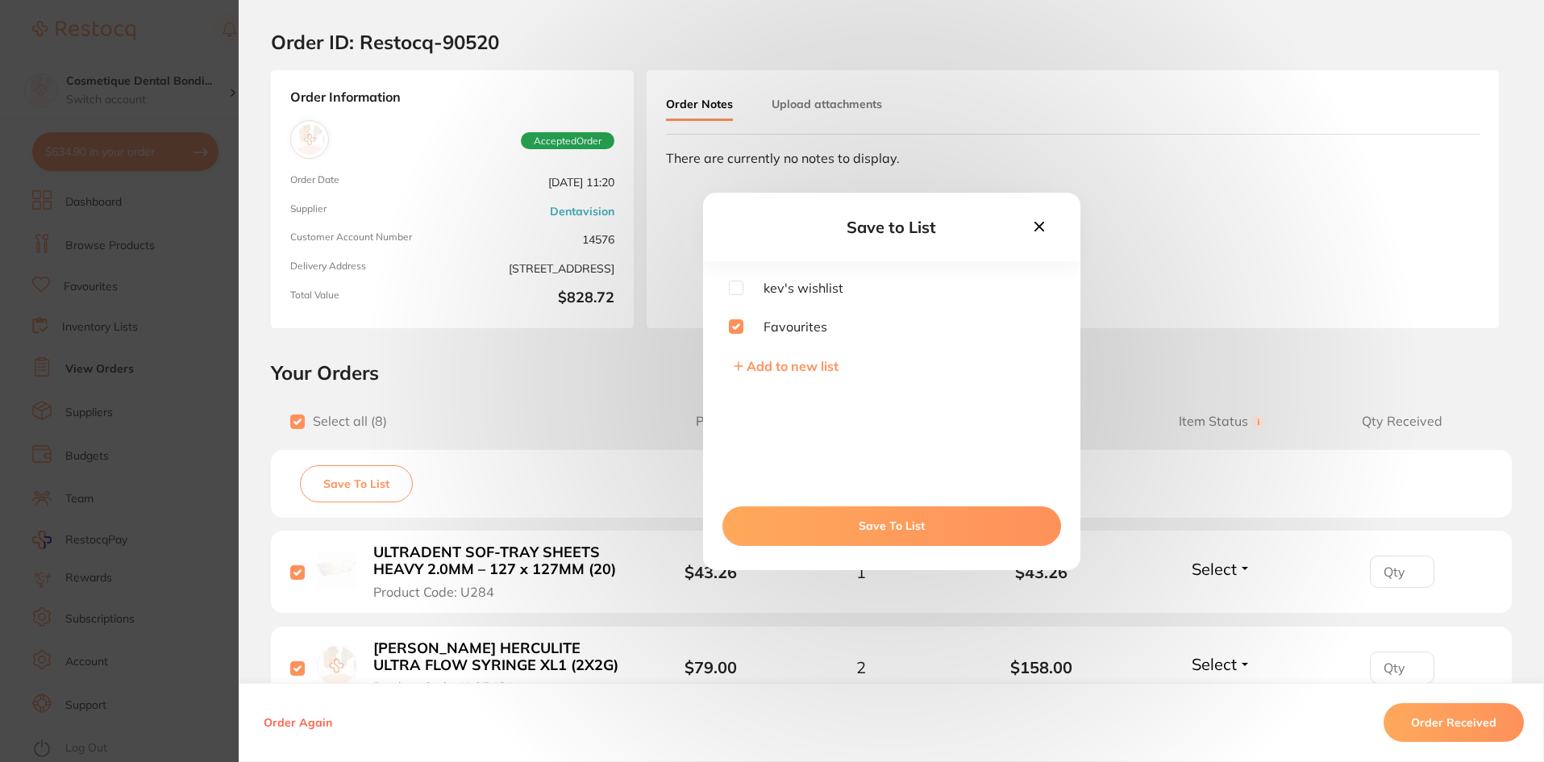
click at [854, 515] on button "Save To List" at bounding box center [891, 525] width 339 height 39
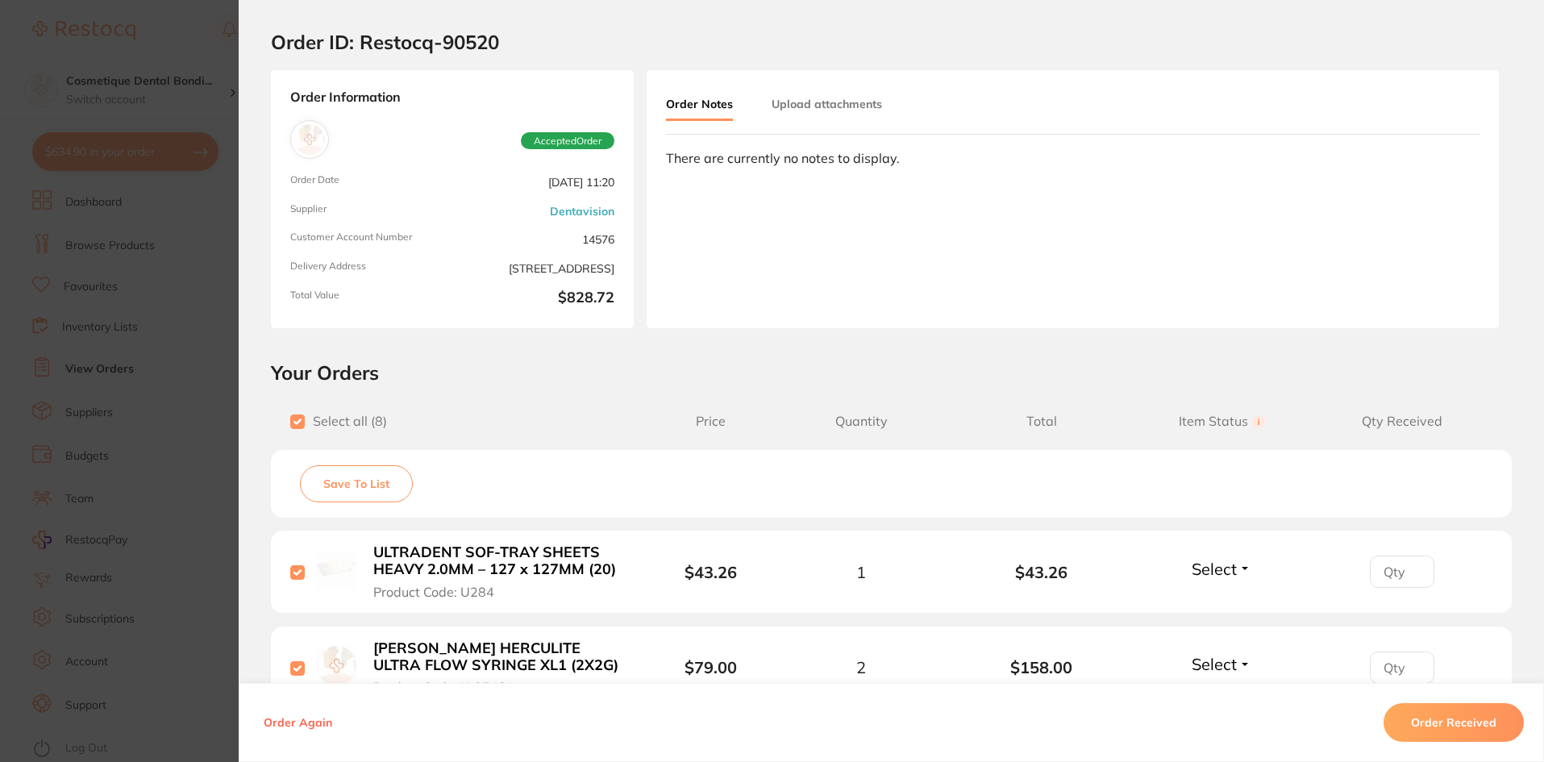
click at [105, 240] on section "Order ID: Restocq- 90520 Order Information Accepted Order Order Date [DATE] 11:…" at bounding box center [772, 381] width 1544 height 762
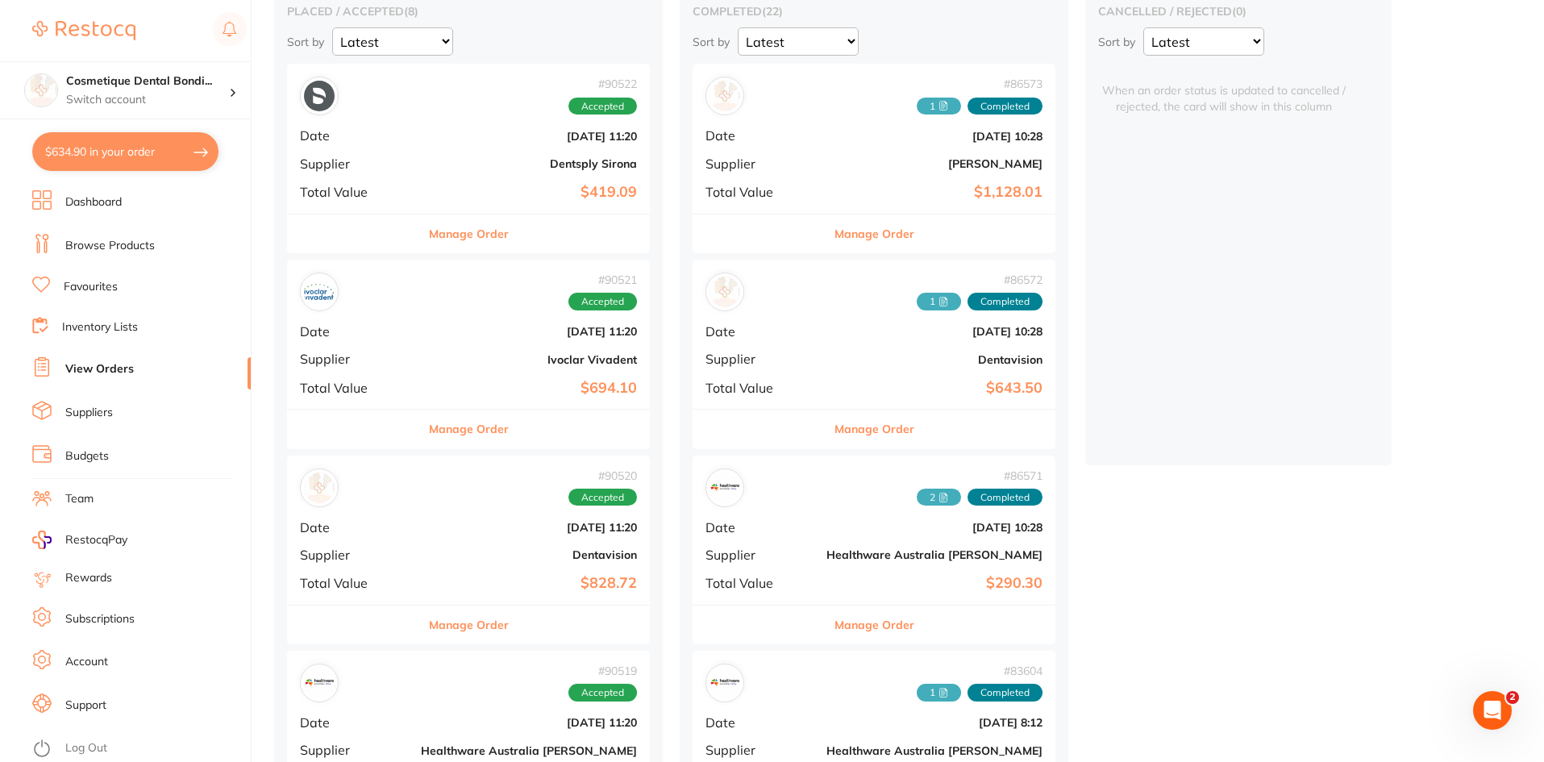
click at [107, 243] on link "Browse Products" at bounding box center [109, 246] width 89 height 16
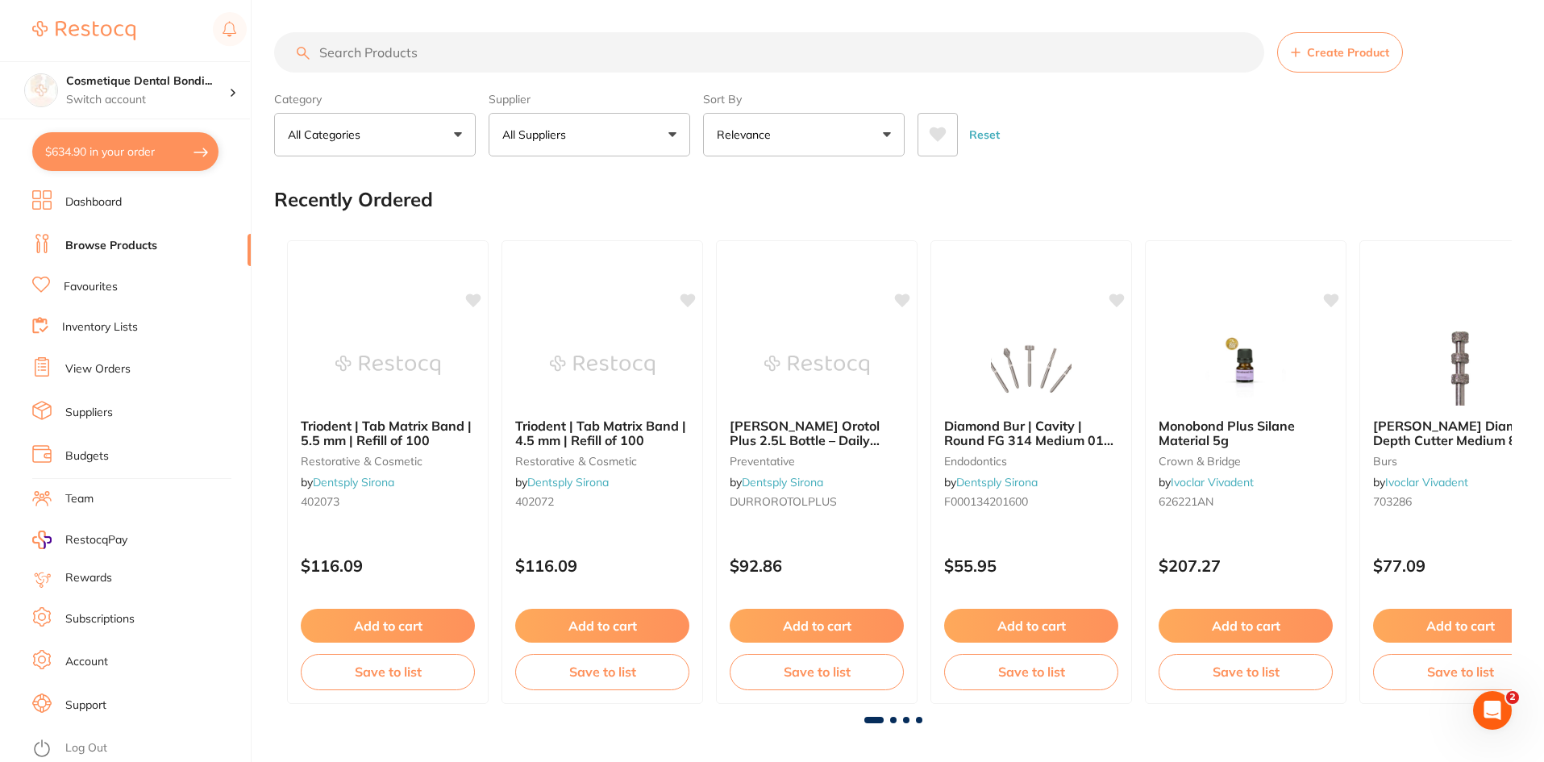
click at [105, 281] on link "Favourites" at bounding box center [91, 287] width 54 height 16
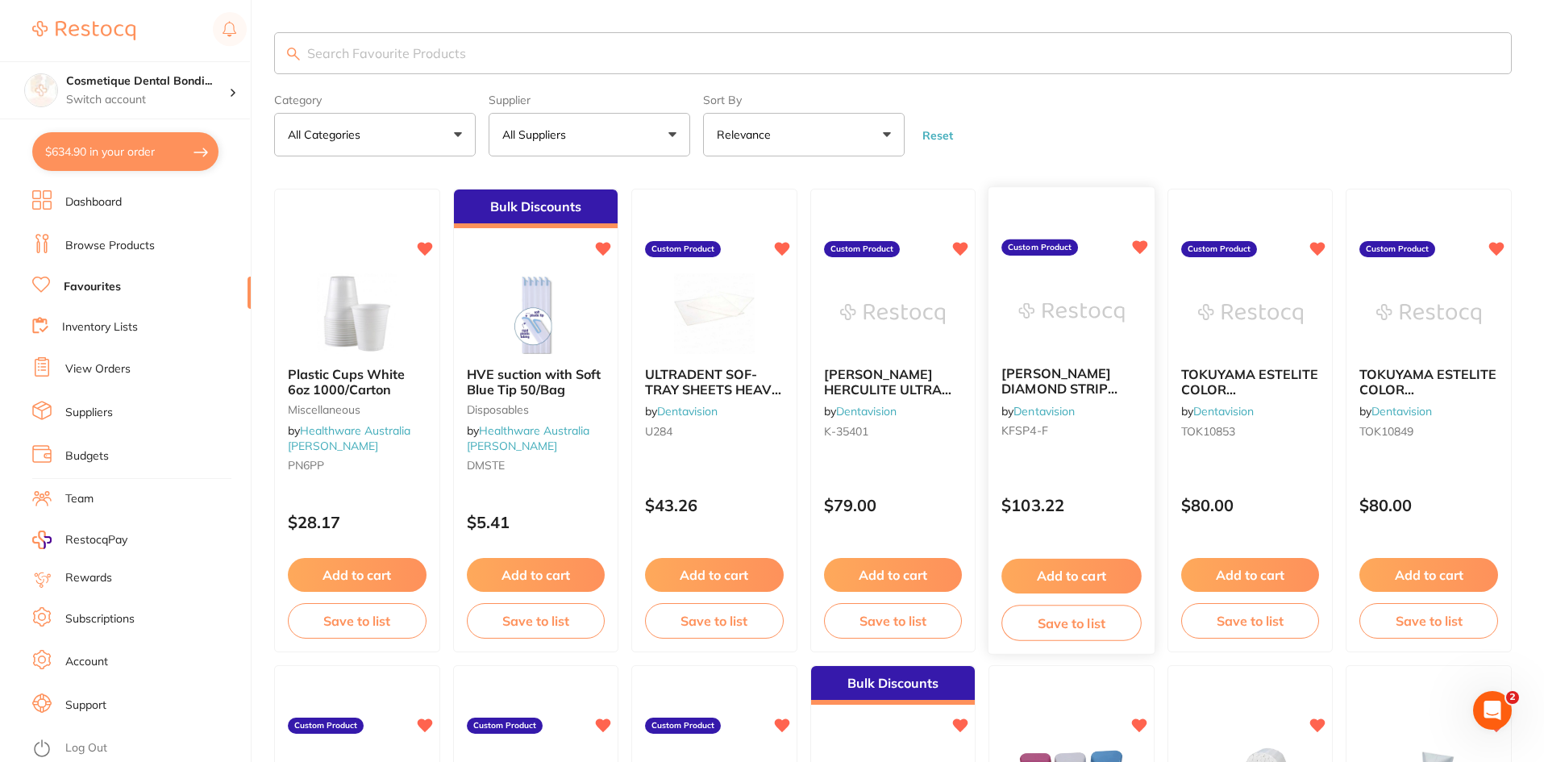
click at [1061, 378] on span "[PERSON_NAME] DIAMOND STRIP PERF 4MM FINE RED (10)" at bounding box center [1066, 396] width 131 height 61
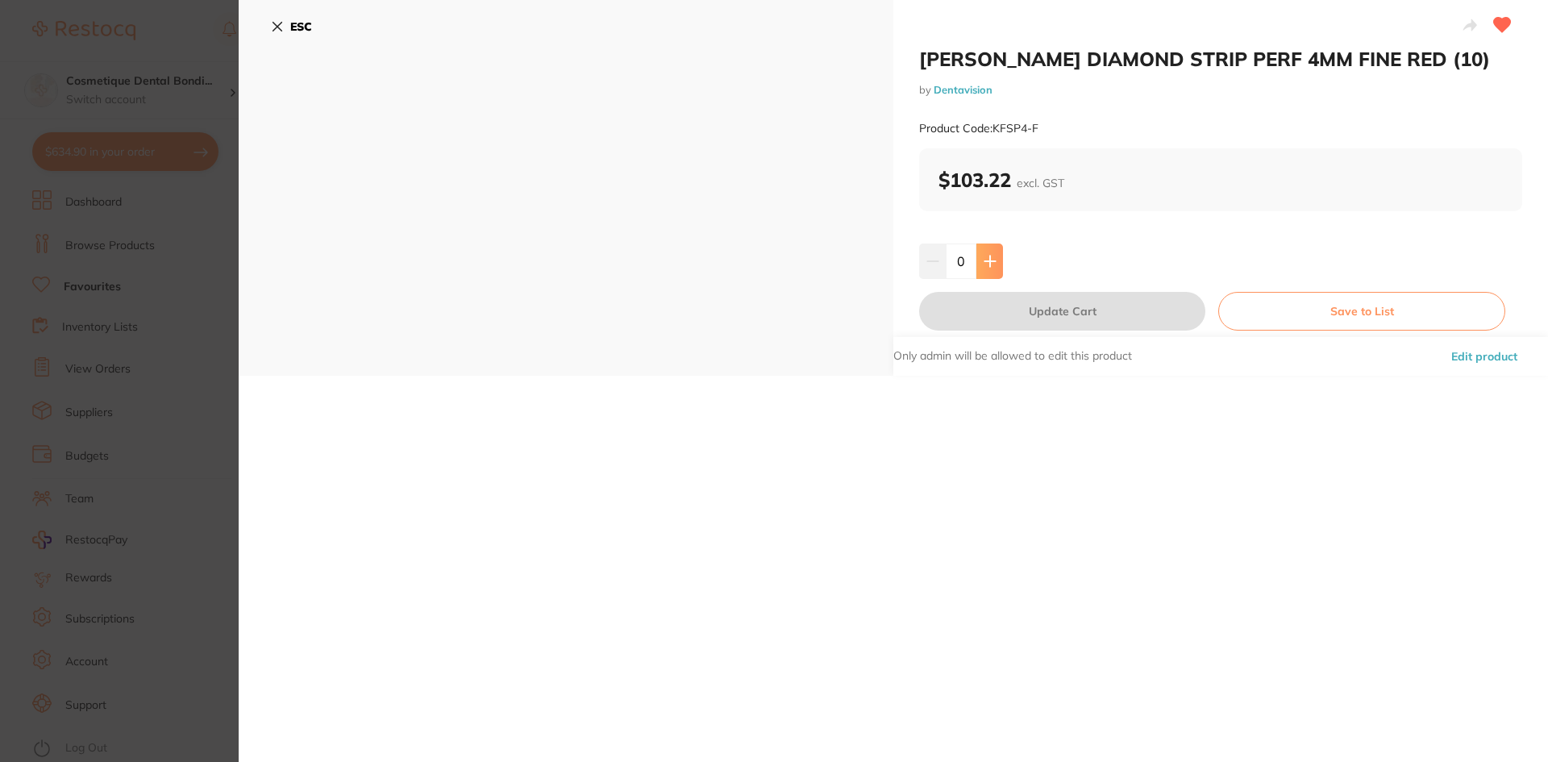
click at [987, 266] on icon at bounding box center [989, 261] width 10 height 10
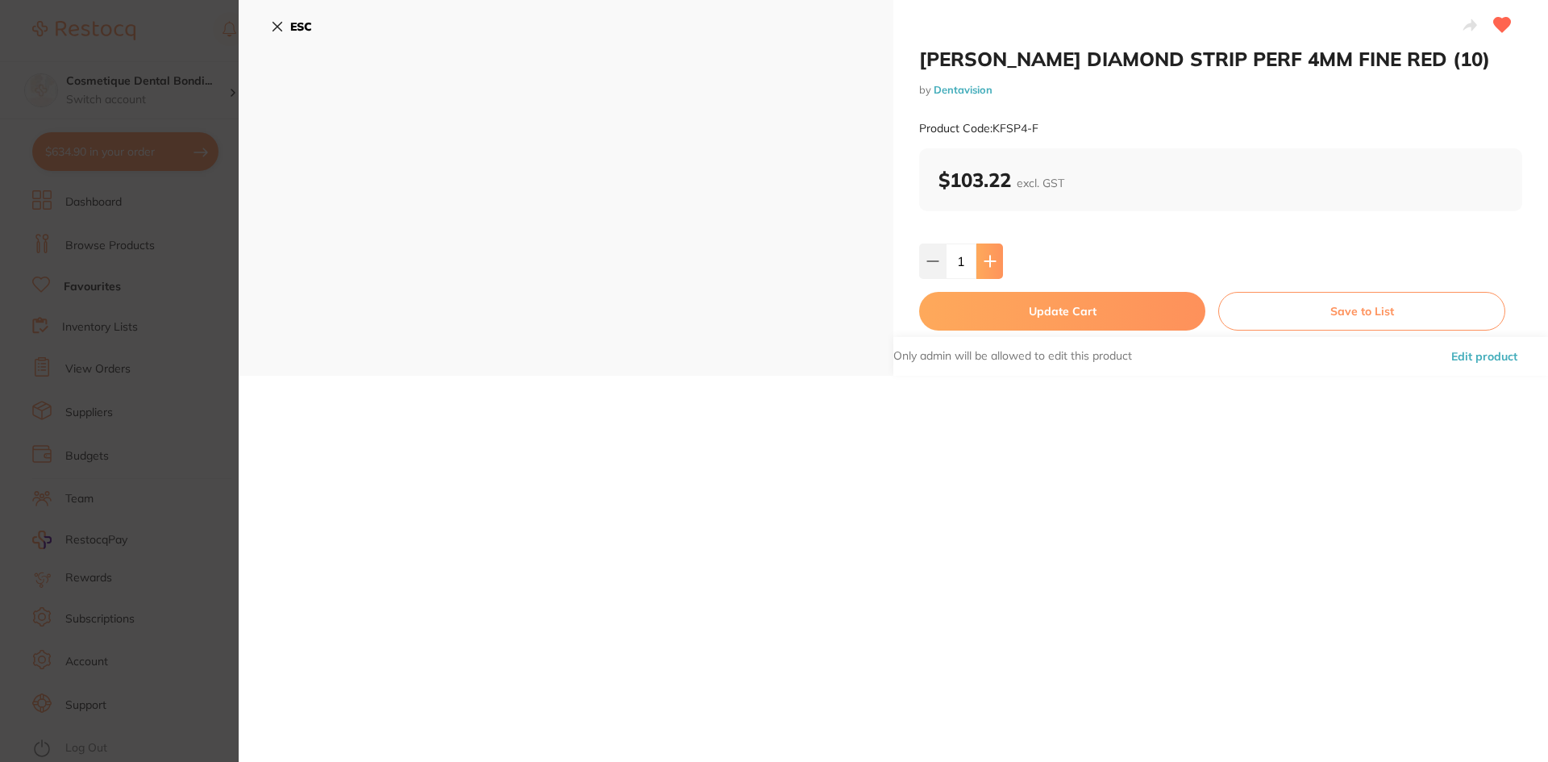
click at [986, 272] on button at bounding box center [989, 260] width 27 height 35
type input "2"
click at [1018, 317] on button "Update Cart" at bounding box center [1062, 311] width 286 height 39
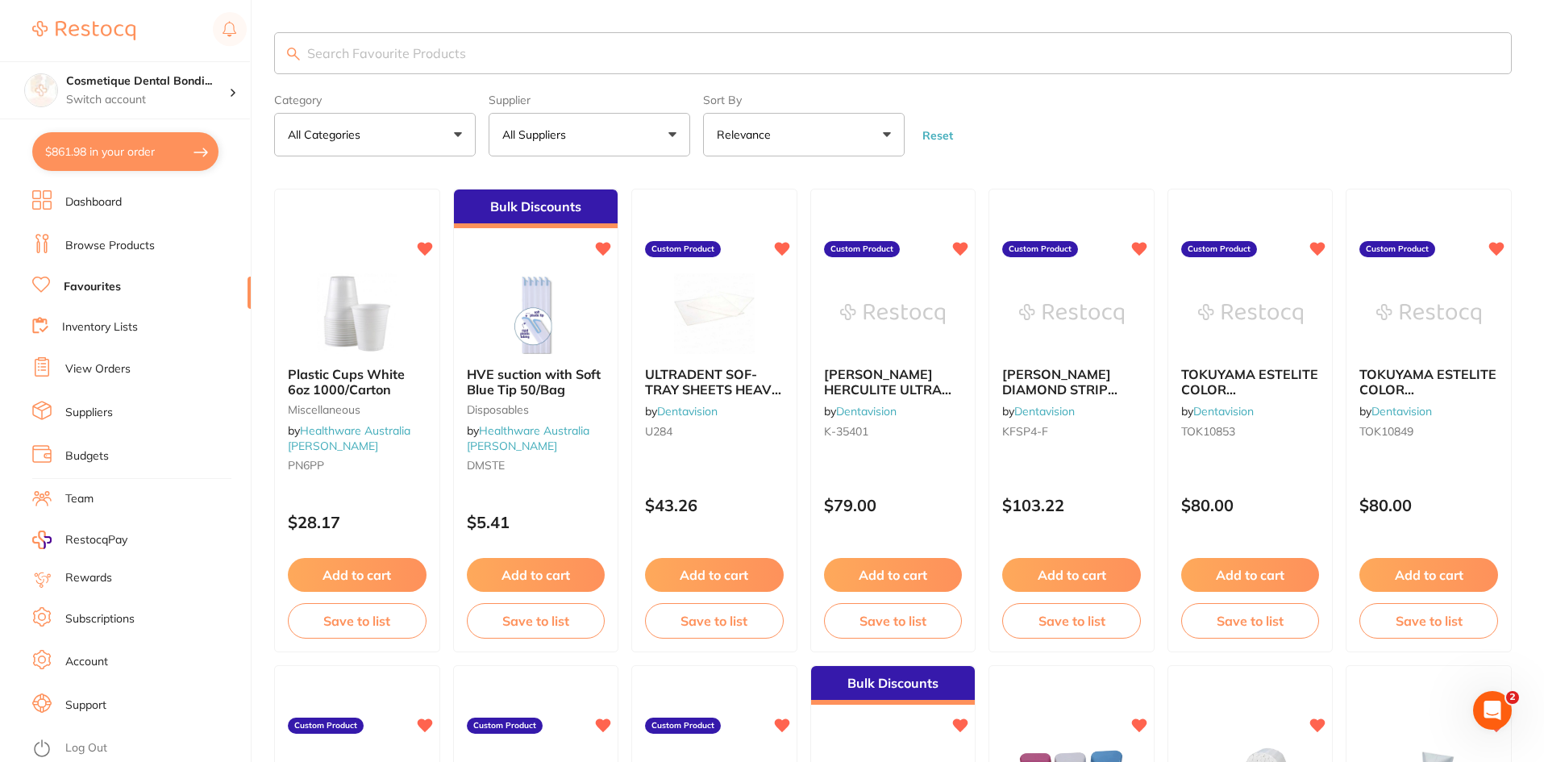
click at [147, 163] on button "$861.98 in your order" at bounding box center [125, 151] width 186 height 39
checkbox input "true"
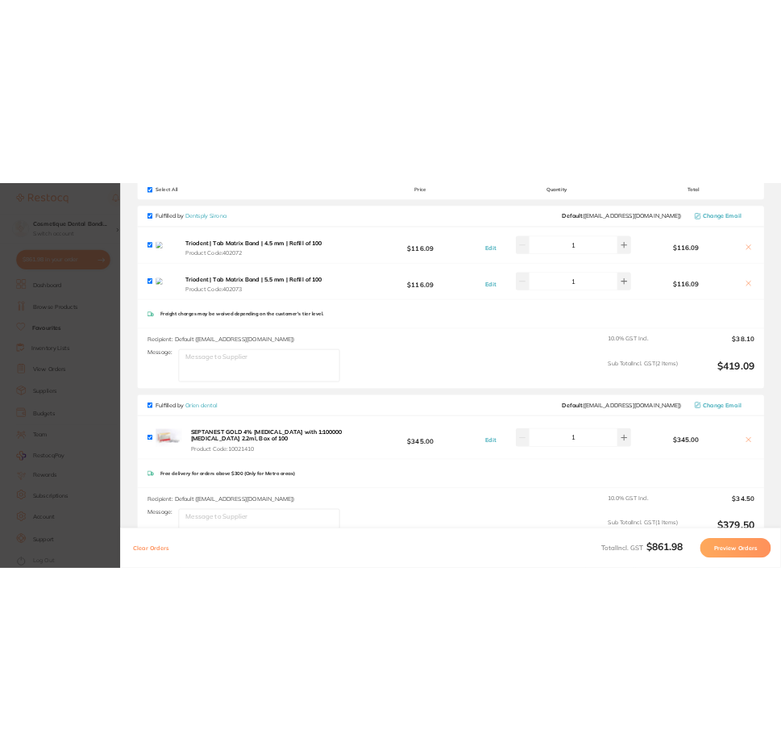
scroll to position [322, 0]
